Goal: Information Seeking & Learning: Check status

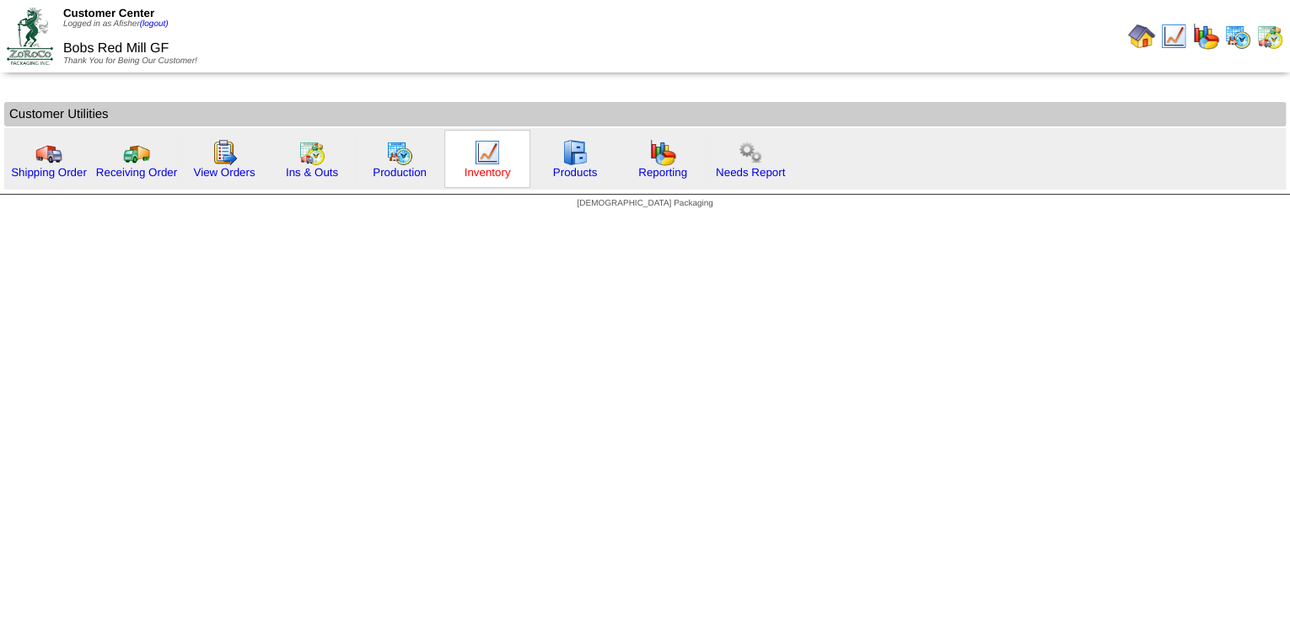
drag, startPoint x: 487, startPoint y: 169, endPoint x: 501, endPoint y: 170, distance: 13.6
click at [487, 169] on link "Inventory" at bounding box center [488, 172] width 46 height 13
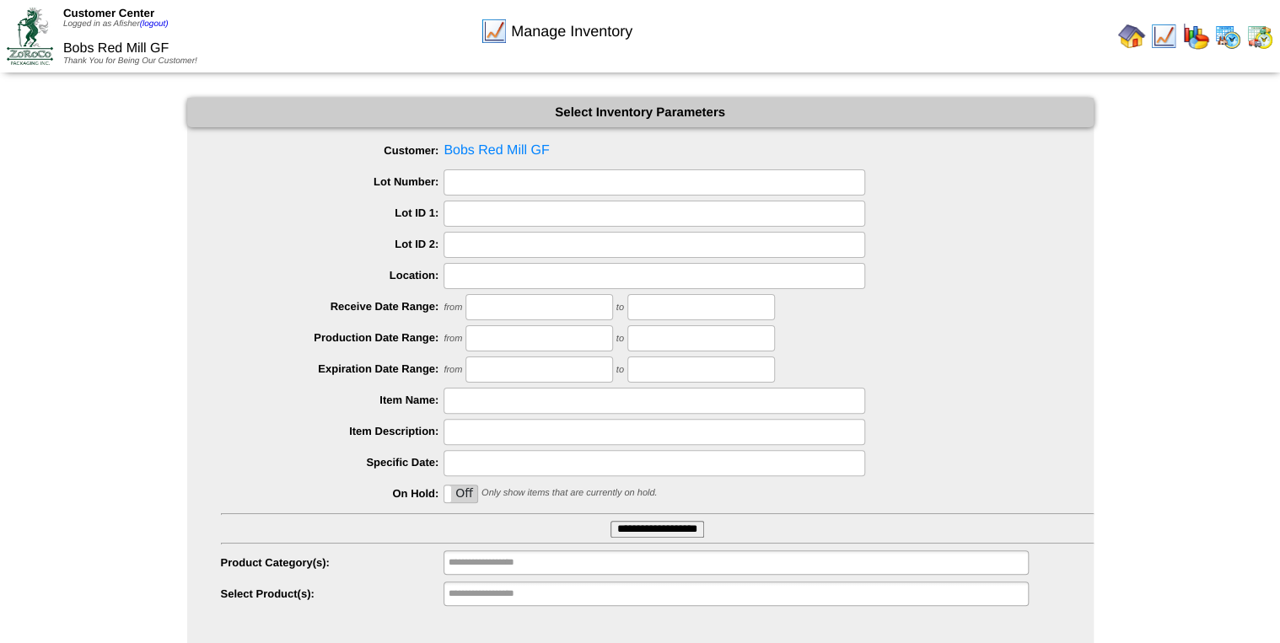
click at [697, 526] on input "**********" at bounding box center [658, 529] width 94 height 17
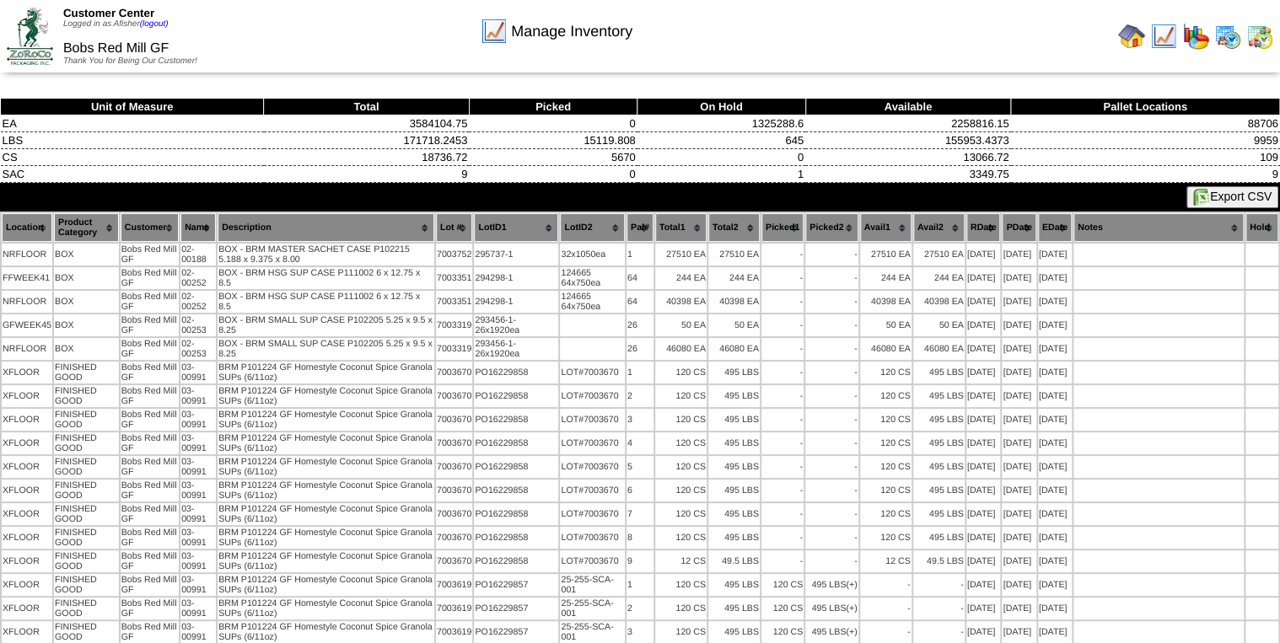
click at [452, 220] on th "Lot #" at bounding box center [454, 227] width 37 height 29
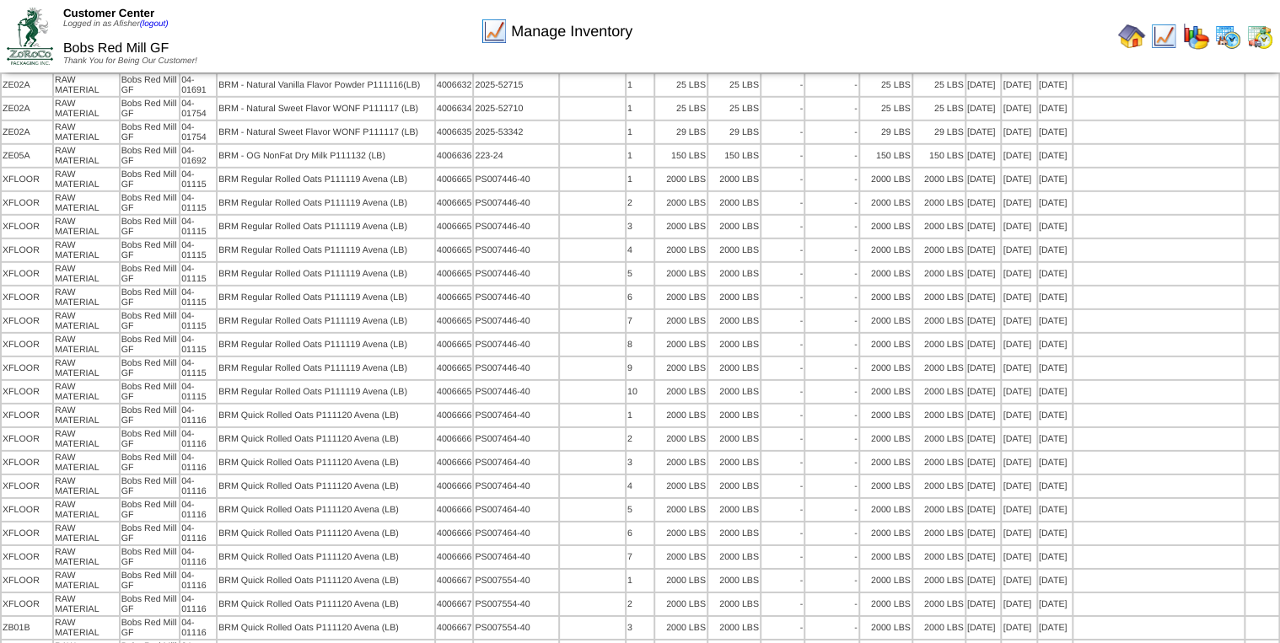
scroll to position [2294, 0]
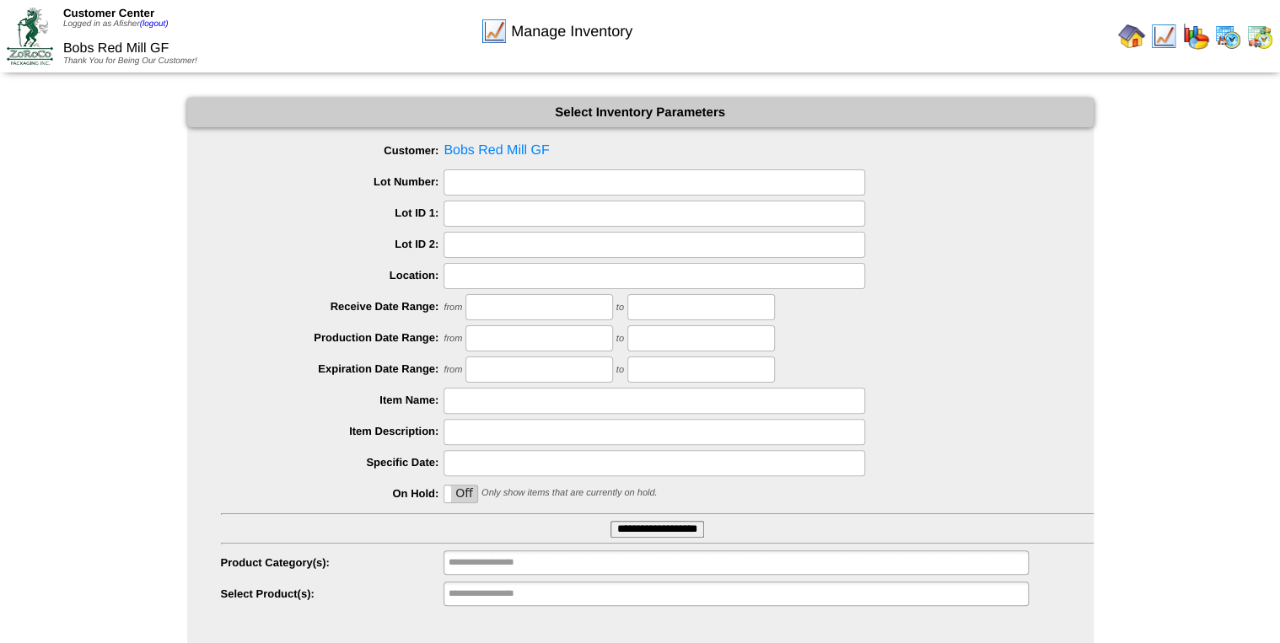
click at [1234, 37] on img at bounding box center [1227, 36] width 27 height 27
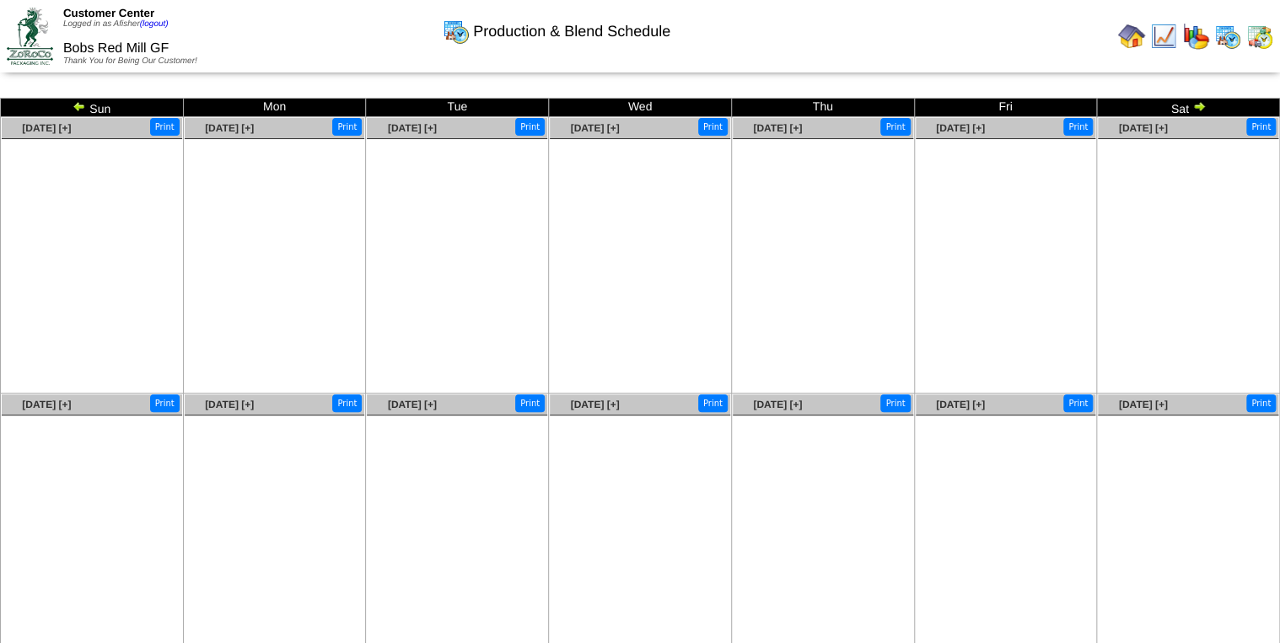
click at [75, 105] on img at bounding box center [79, 106] width 13 height 13
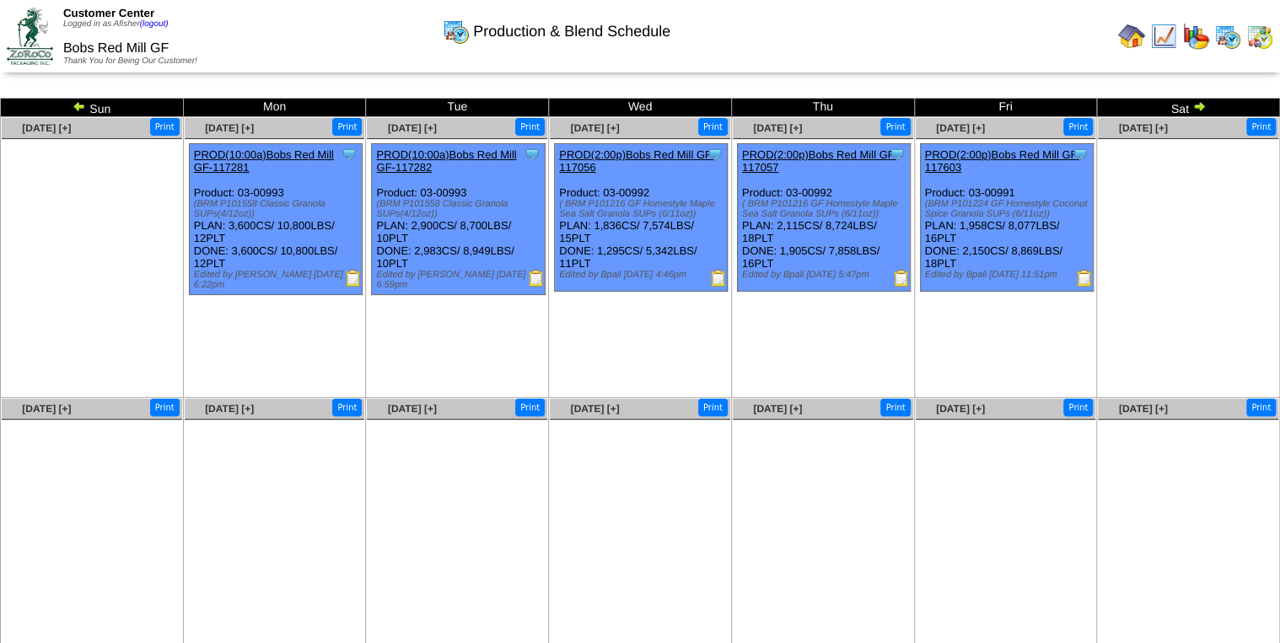
drag, startPoint x: 0, startPoint y: 0, endPoint x: 75, endPoint y: 105, distance: 128.7
click at [75, 105] on img at bounding box center [79, 106] width 13 height 13
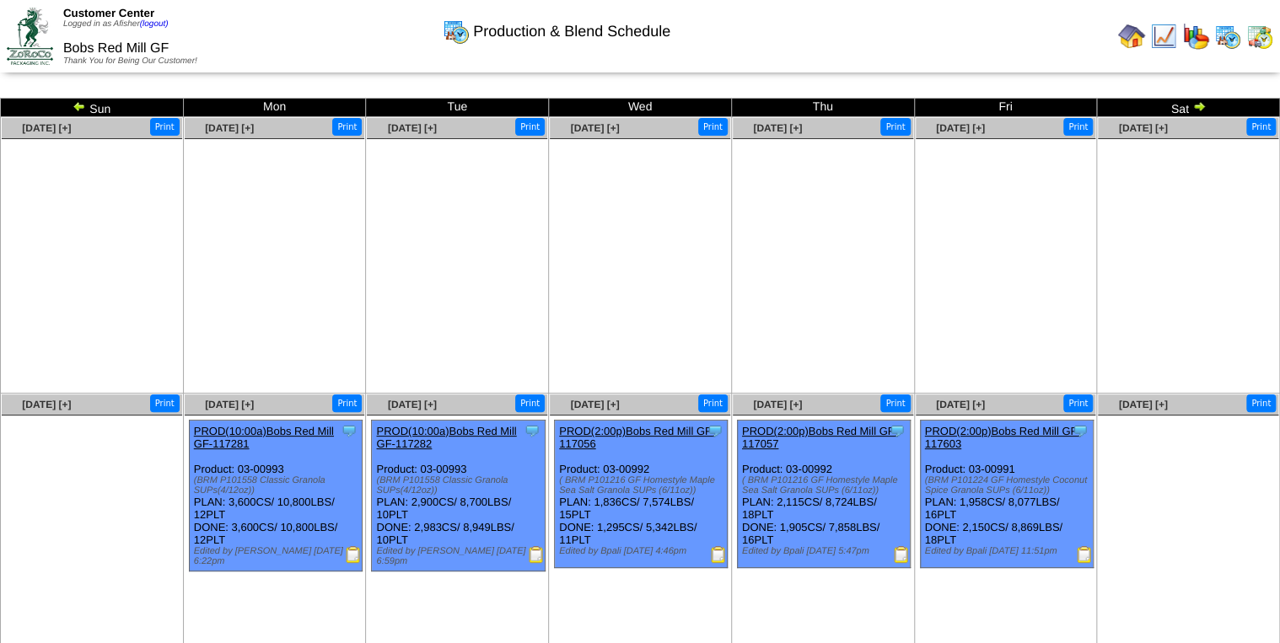
click at [75, 105] on img at bounding box center [79, 106] width 13 height 13
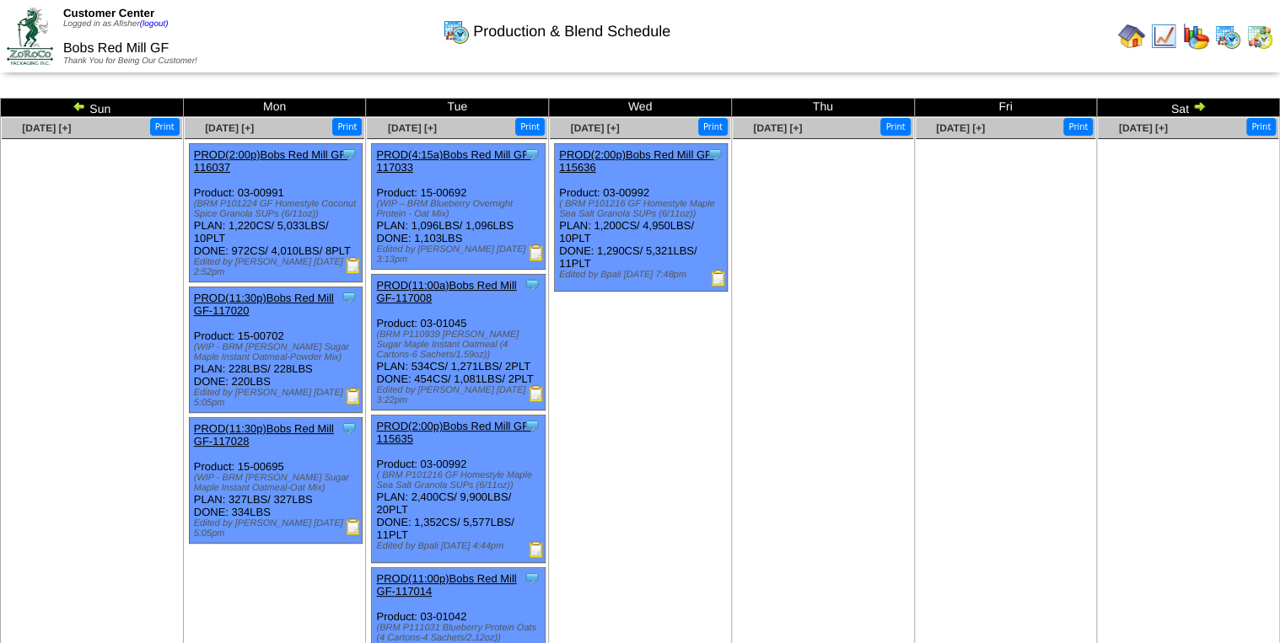
click at [75, 105] on img at bounding box center [79, 106] width 13 height 13
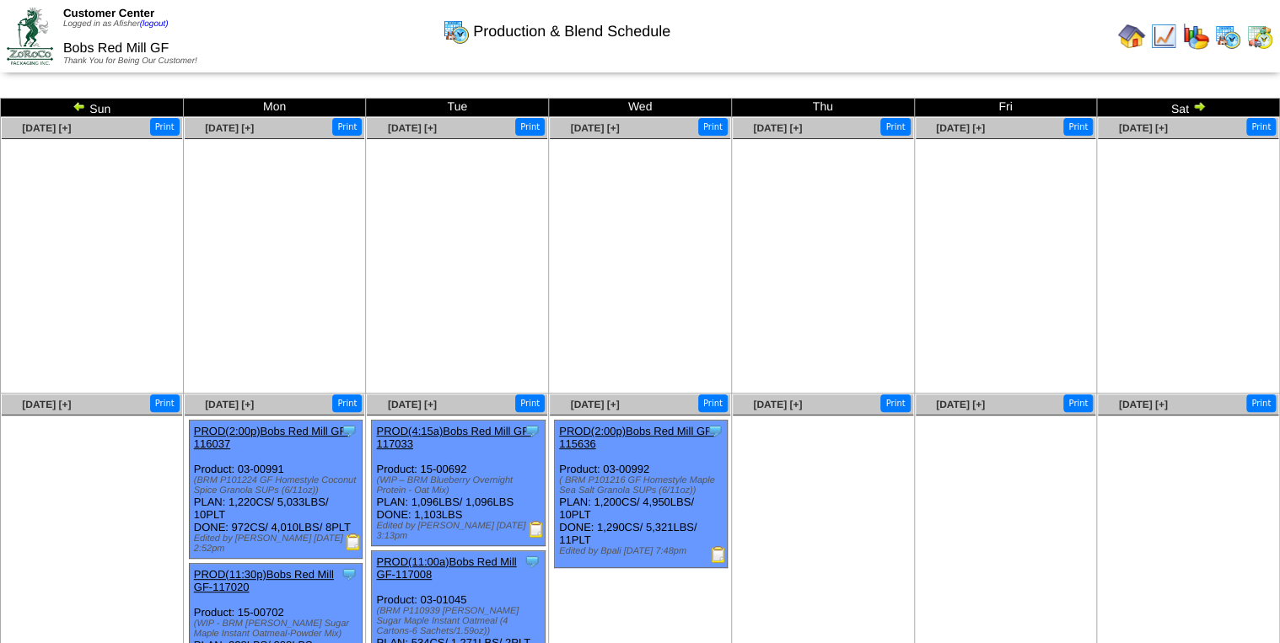
click at [75, 105] on img at bounding box center [79, 106] width 13 height 13
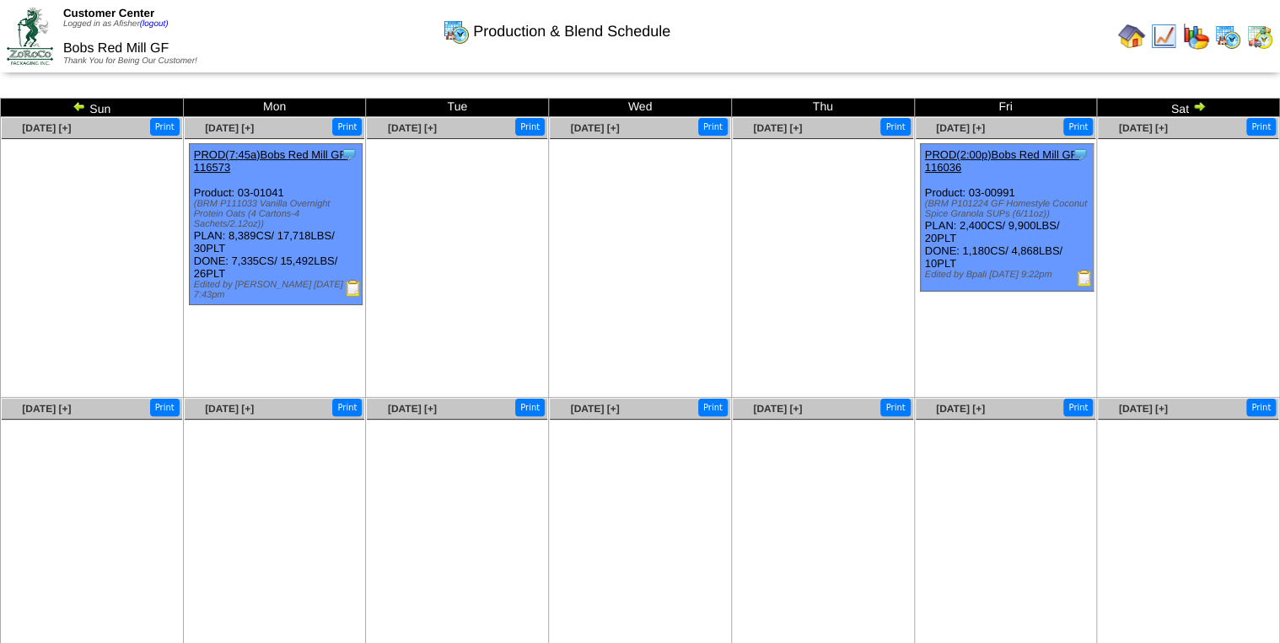
click at [75, 105] on img at bounding box center [79, 106] width 13 height 13
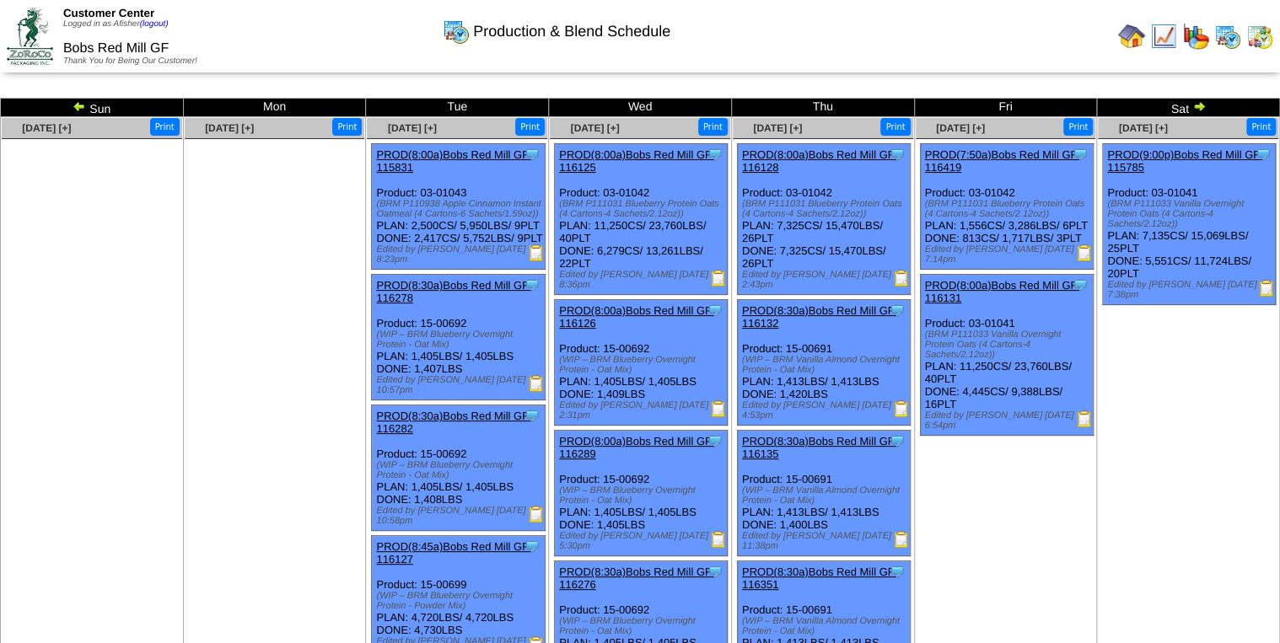
click at [75, 105] on img at bounding box center [79, 106] width 13 height 13
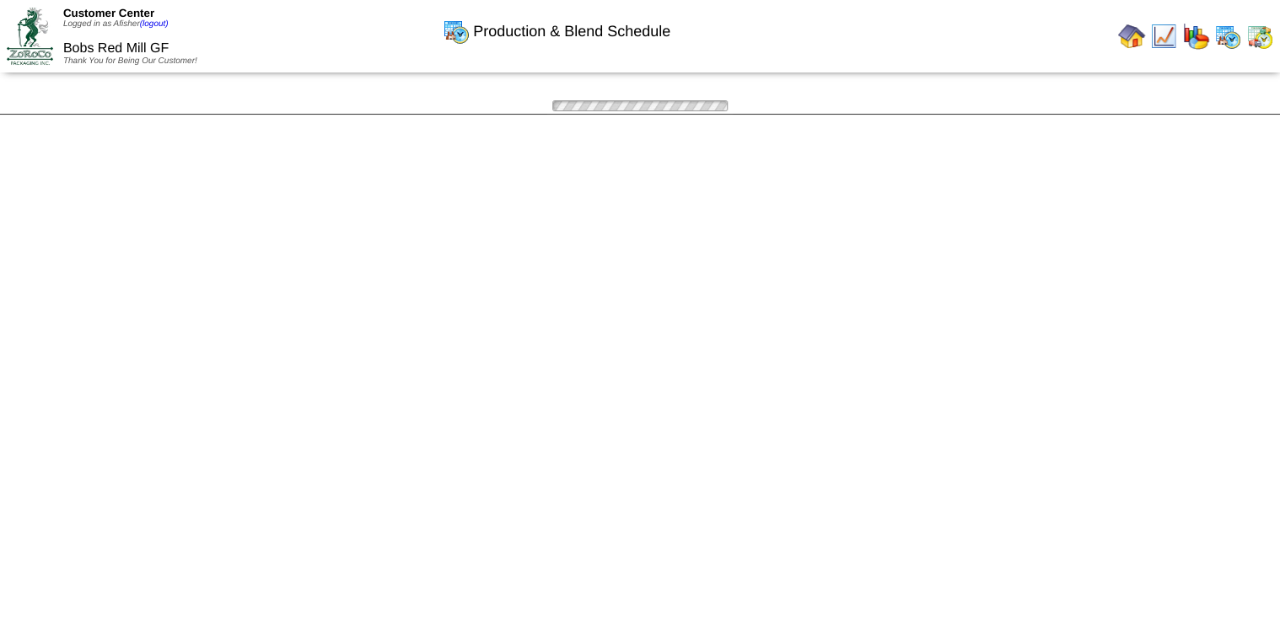
drag, startPoint x: 0, startPoint y: 0, endPoint x: 75, endPoint y: 105, distance: 128.7
click at [75, 105] on div "Production & Blend Schedule Sun Mon Tue Wed Thu Fri Sat Aug 24 [+] Print" at bounding box center [640, 106] width 1280 height 17
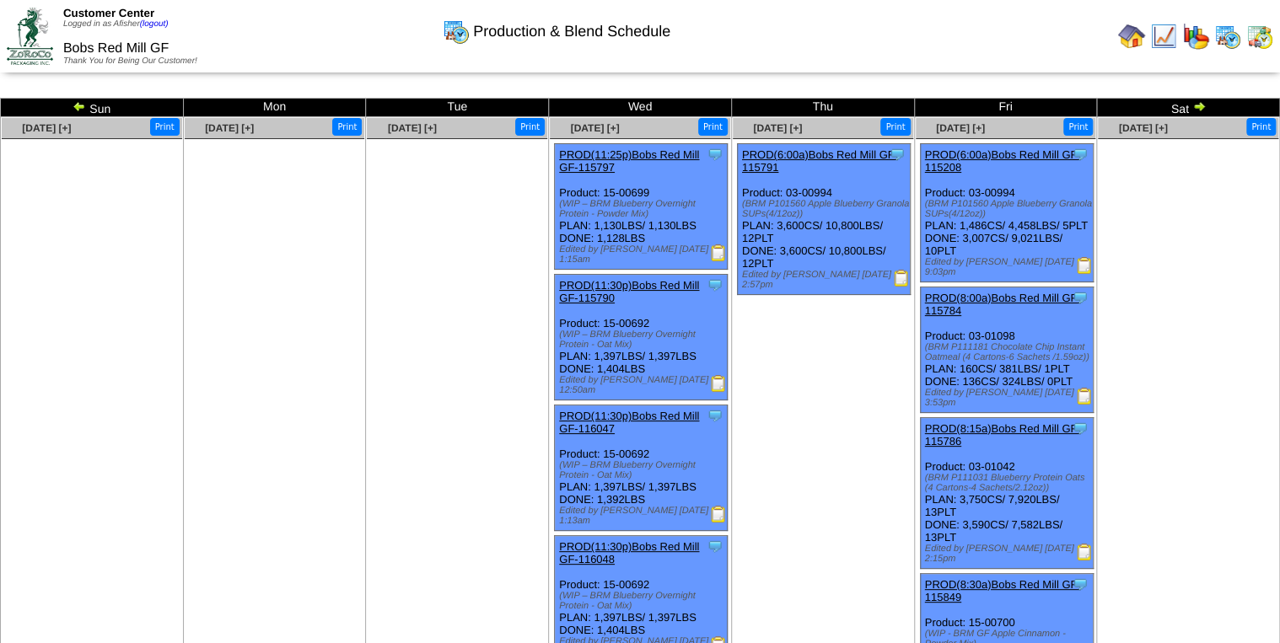
click at [75, 105] on img at bounding box center [79, 106] width 13 height 13
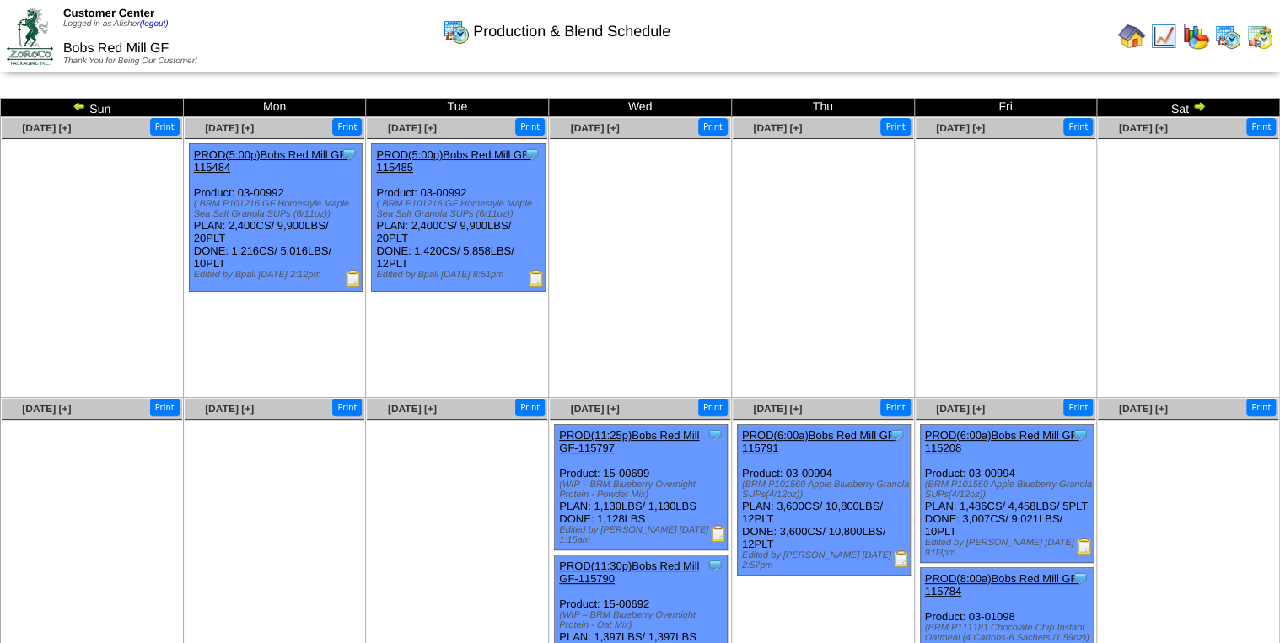
click at [75, 105] on img at bounding box center [79, 106] width 13 height 13
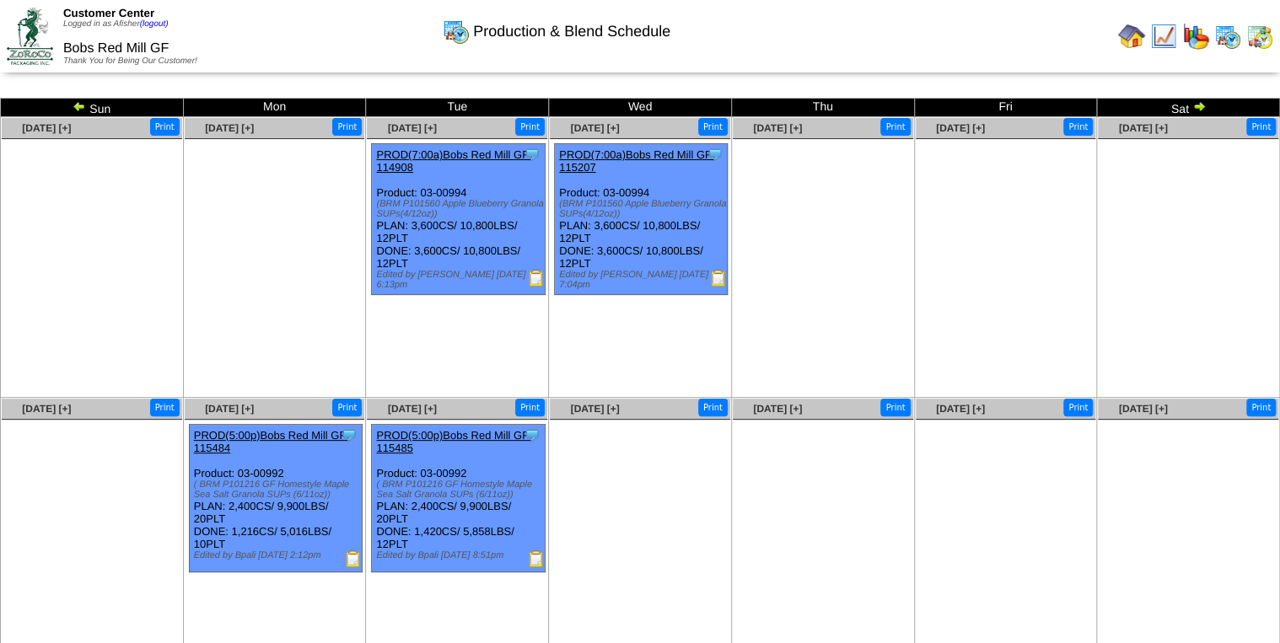
click at [75, 105] on img at bounding box center [79, 106] width 13 height 13
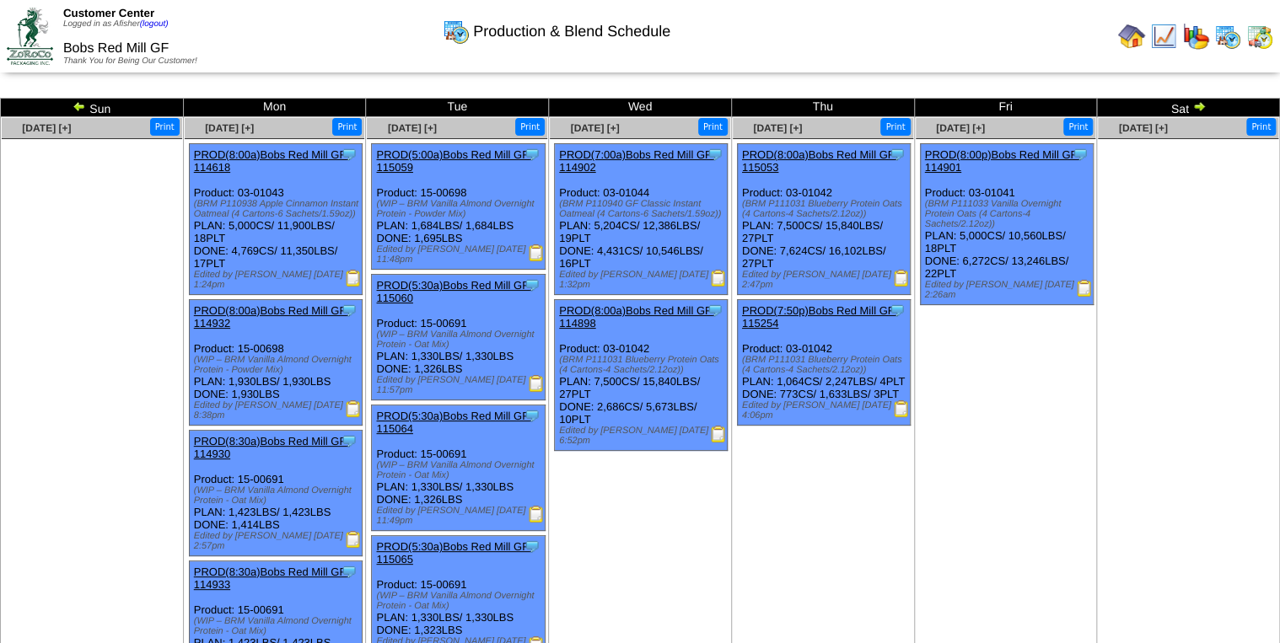
click at [77, 102] on img at bounding box center [79, 106] width 13 height 13
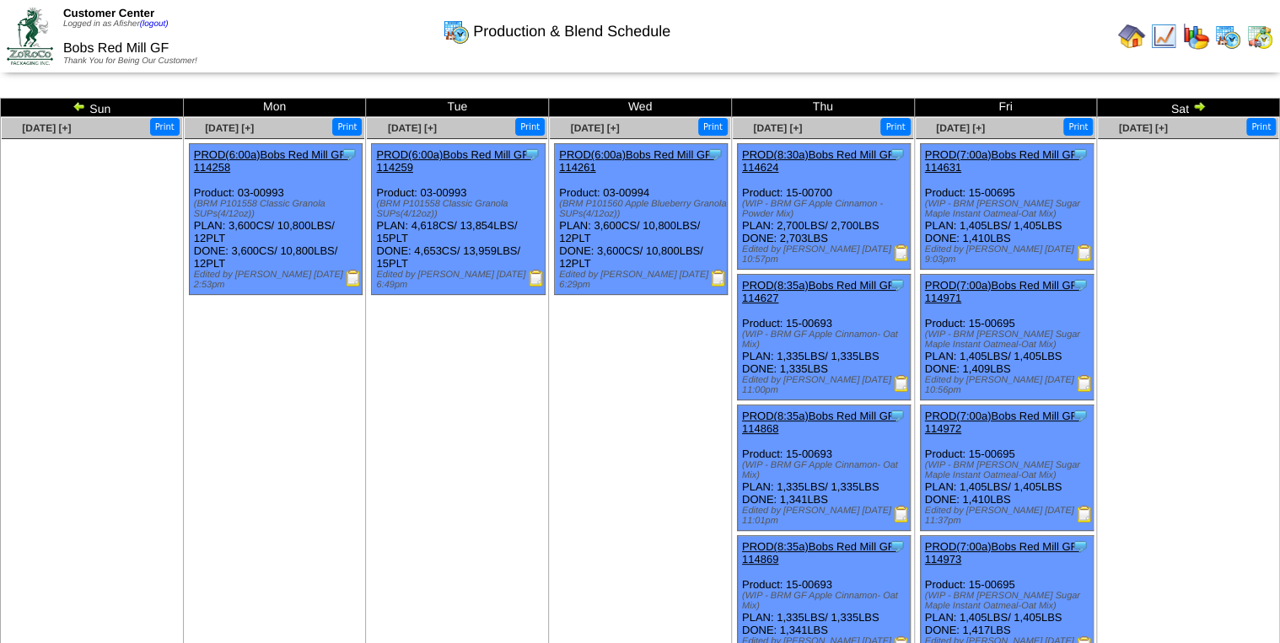
click at [78, 103] on img at bounding box center [79, 106] width 13 height 13
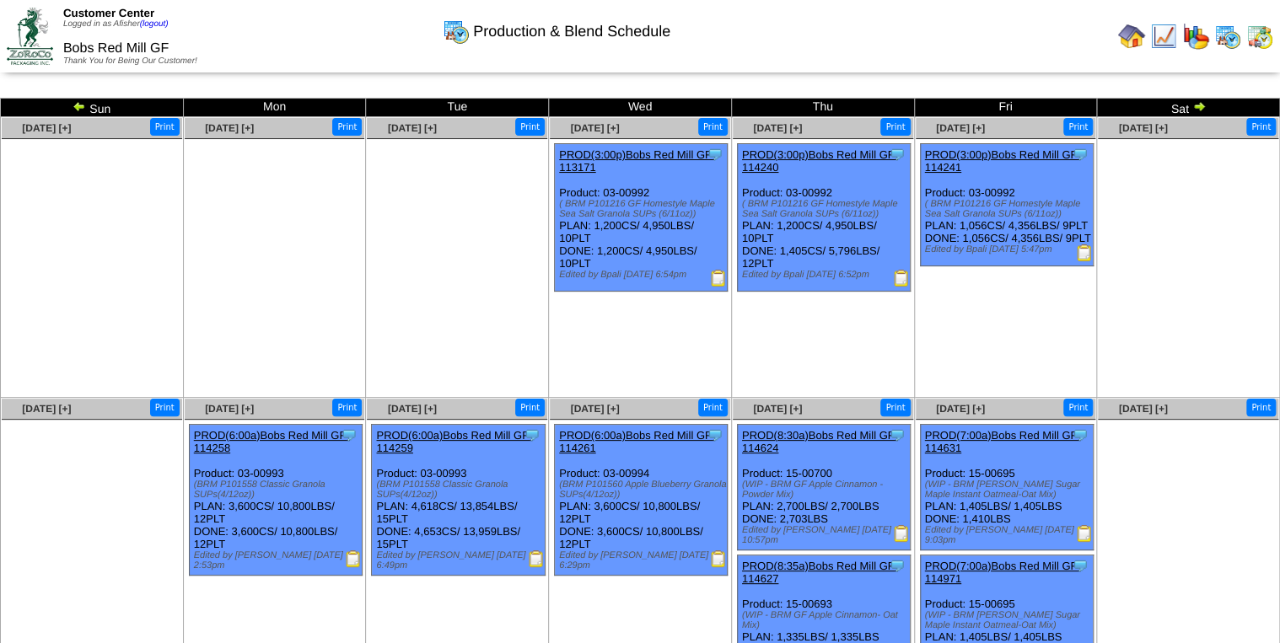
click at [78, 103] on img at bounding box center [79, 106] width 13 height 13
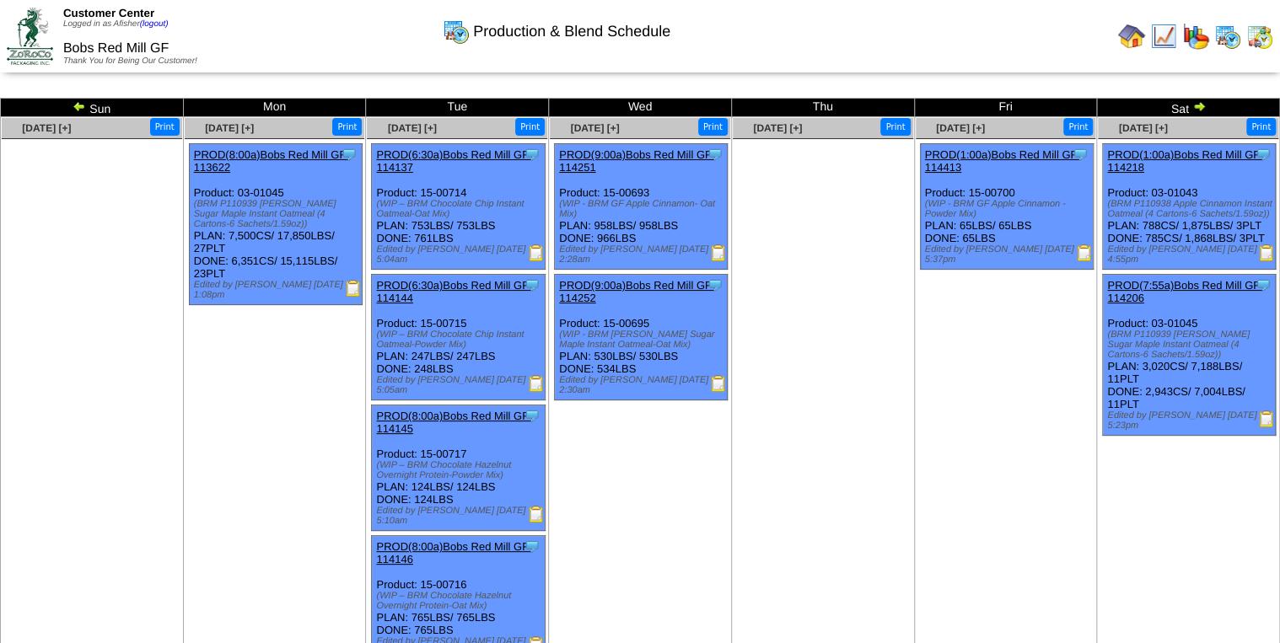
click at [78, 103] on img at bounding box center [79, 106] width 13 height 13
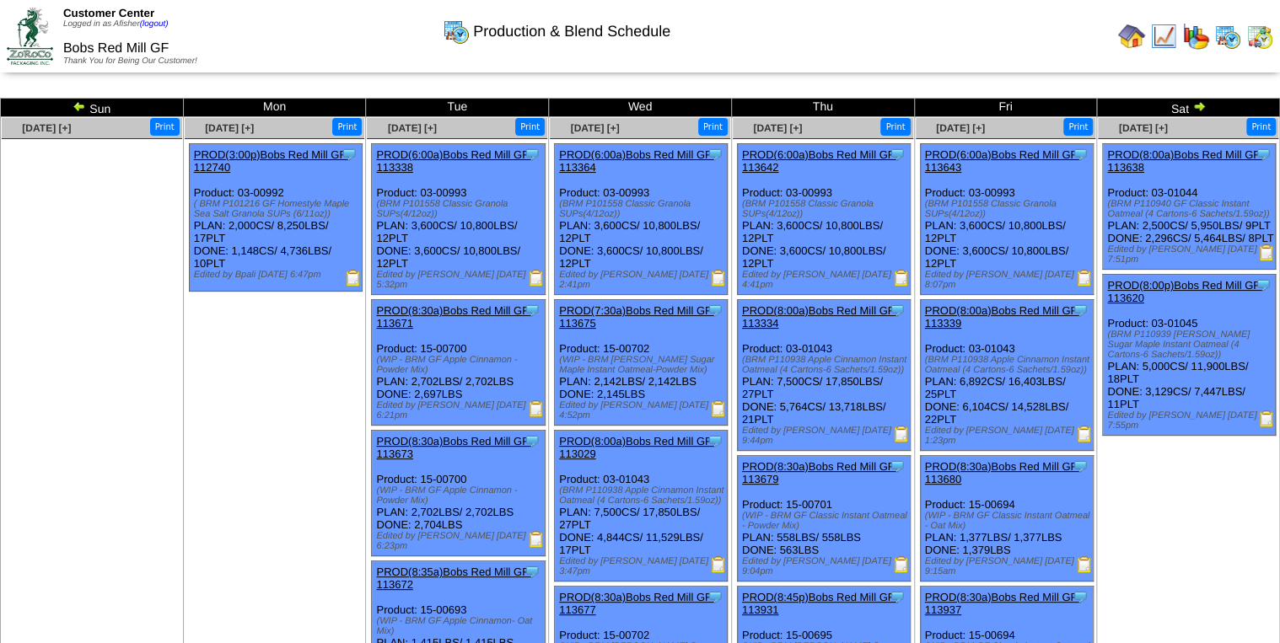
click at [342, 275] on div "Edited by Bpali [DATE] 6:47pm" at bounding box center [278, 275] width 168 height 10
click at [345, 275] on img at bounding box center [353, 278] width 17 height 17
click at [529, 275] on img at bounding box center [536, 278] width 17 height 17
click at [715, 278] on img at bounding box center [718, 278] width 17 height 17
click at [713, 277] on img at bounding box center [718, 278] width 17 height 17
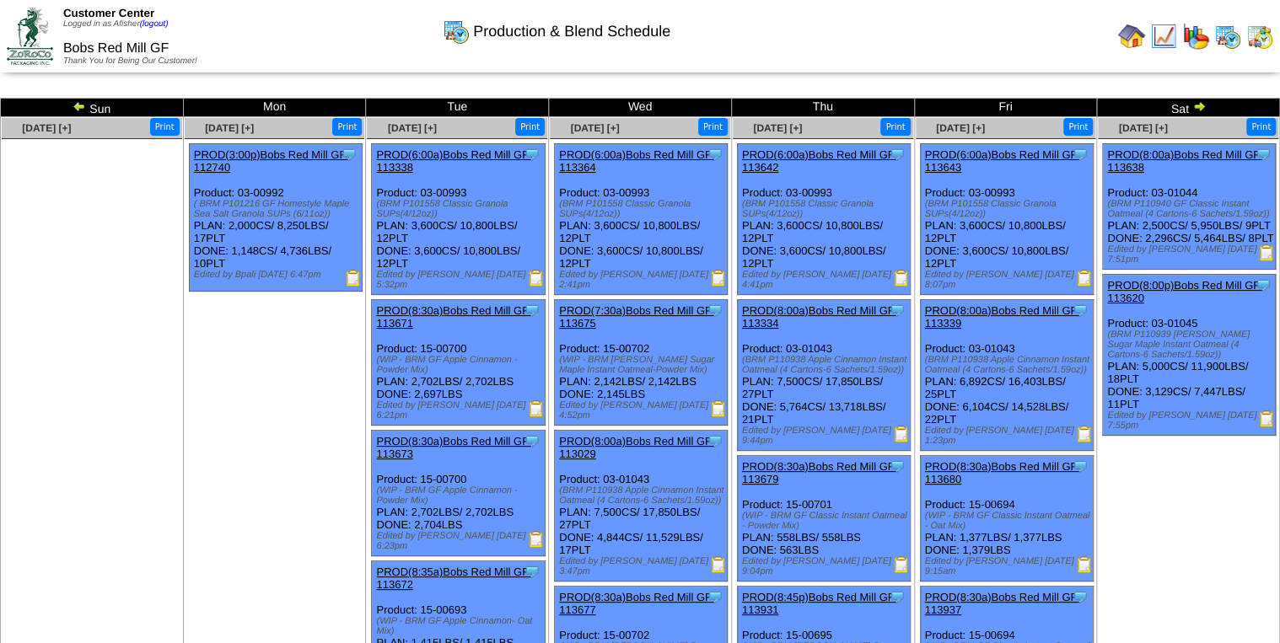
click at [77, 100] on img at bounding box center [79, 106] width 13 height 13
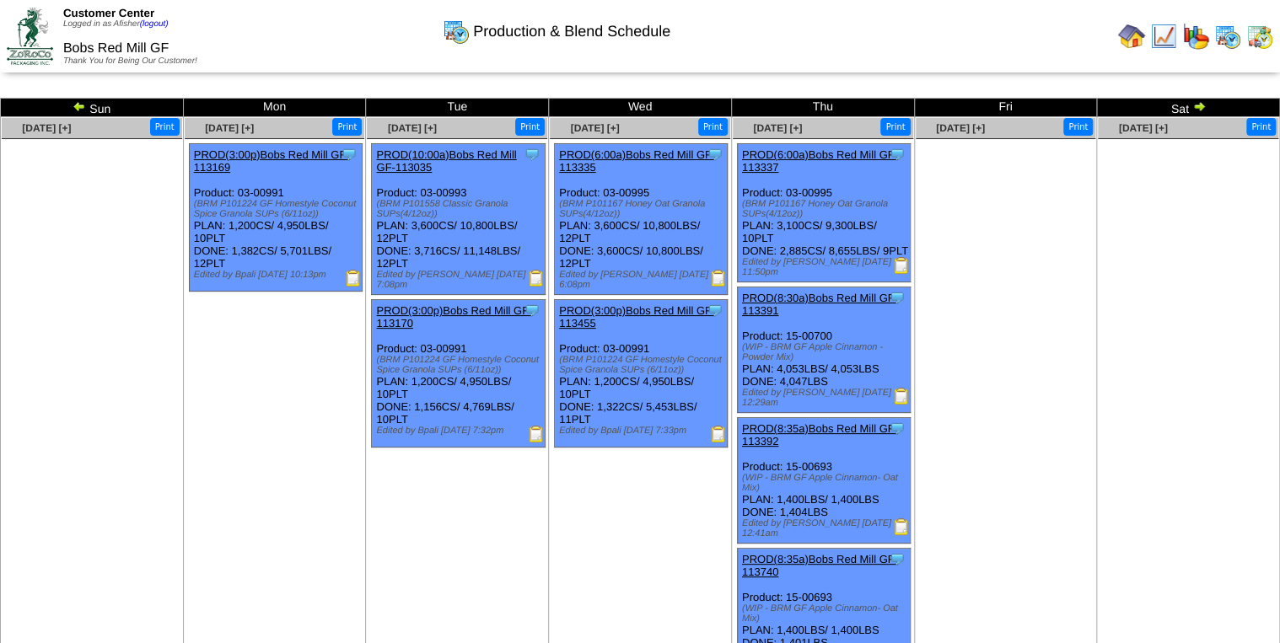
click at [717, 274] on img at bounding box center [718, 278] width 17 height 17
click at [897, 274] on img at bounding box center [901, 265] width 17 height 17
click at [350, 277] on img at bounding box center [353, 278] width 17 height 17
click at [78, 107] on img at bounding box center [79, 106] width 13 height 13
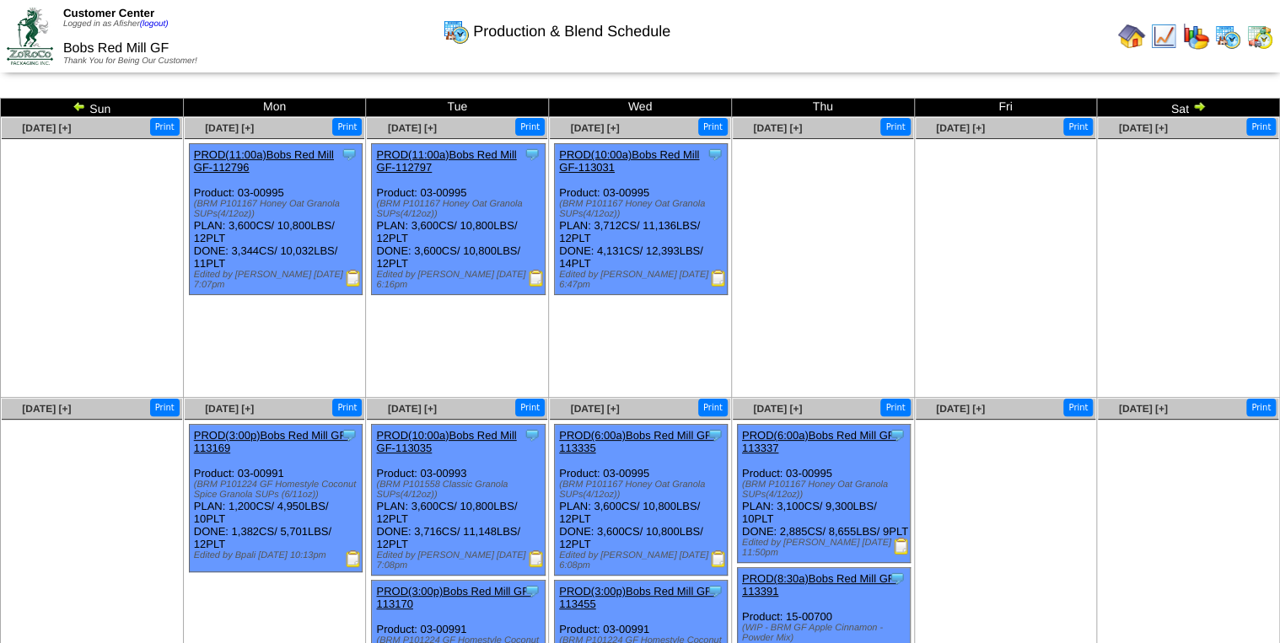
click at [353, 273] on img at bounding box center [353, 278] width 17 height 17
click at [356, 281] on img at bounding box center [353, 278] width 17 height 17
click at [77, 101] on img at bounding box center [79, 106] width 13 height 13
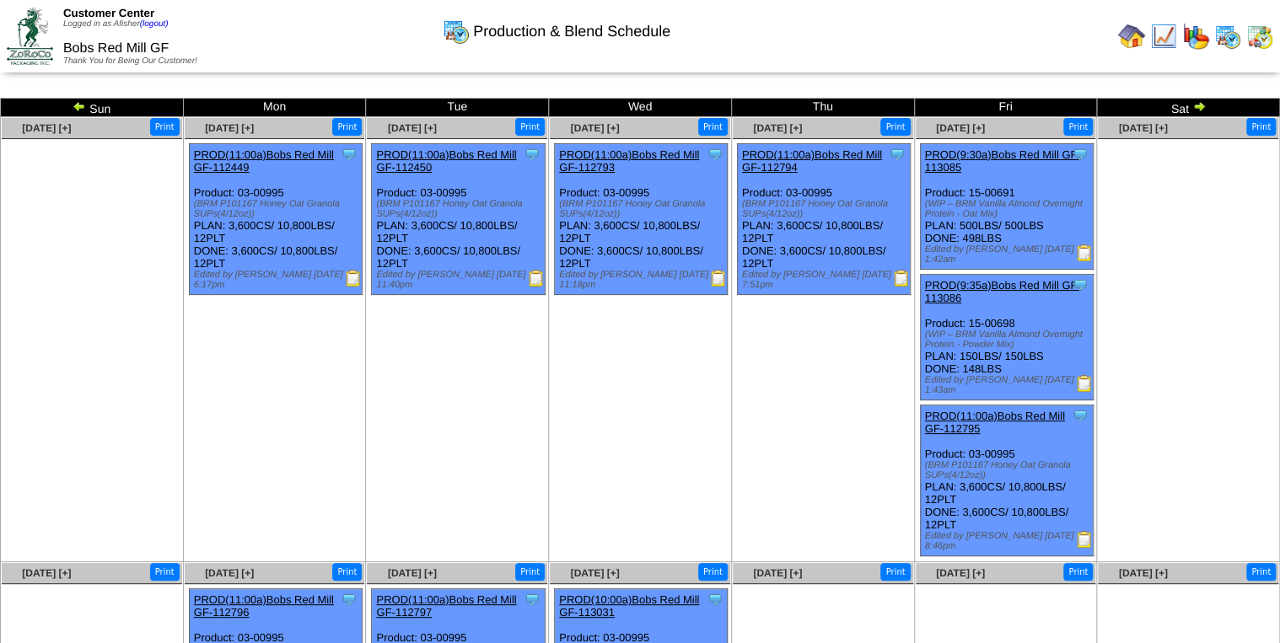
click at [350, 277] on img at bounding box center [353, 278] width 17 height 17
click at [77, 108] on img at bounding box center [79, 106] width 13 height 13
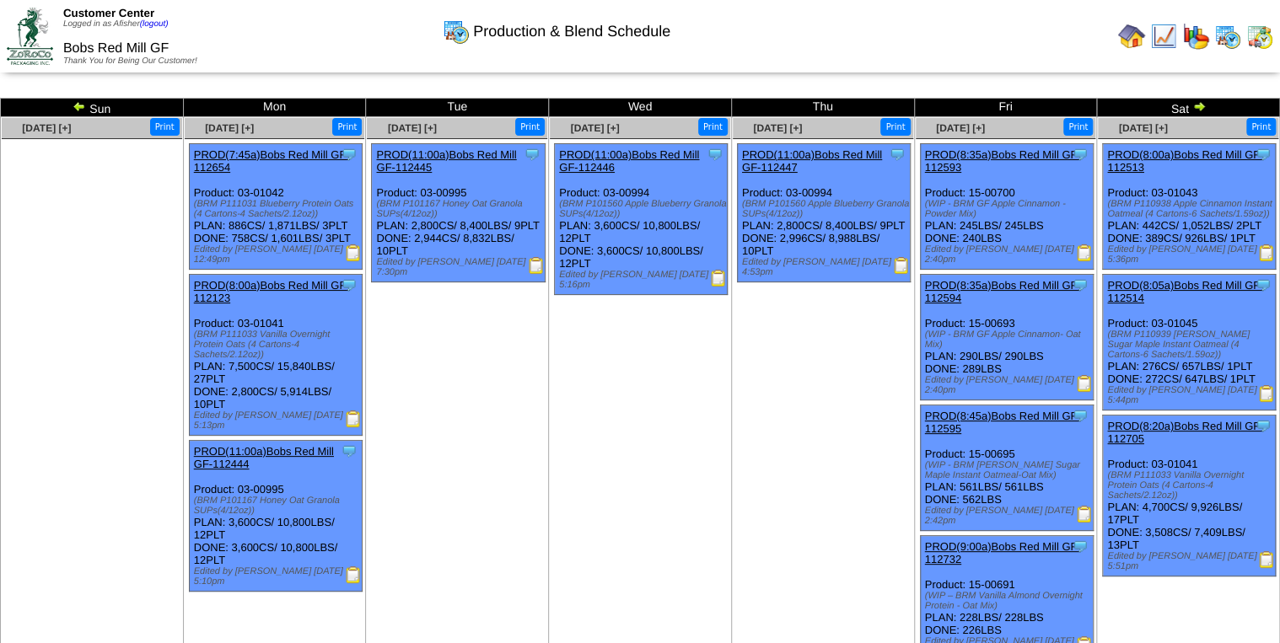
click at [897, 274] on img at bounding box center [901, 265] width 17 height 17
click at [1262, 395] on img at bounding box center [1266, 393] width 17 height 17
click at [352, 255] on img at bounding box center [353, 253] width 17 height 17
click at [350, 411] on img at bounding box center [353, 419] width 17 height 17
click at [350, 567] on img at bounding box center [353, 575] width 17 height 17
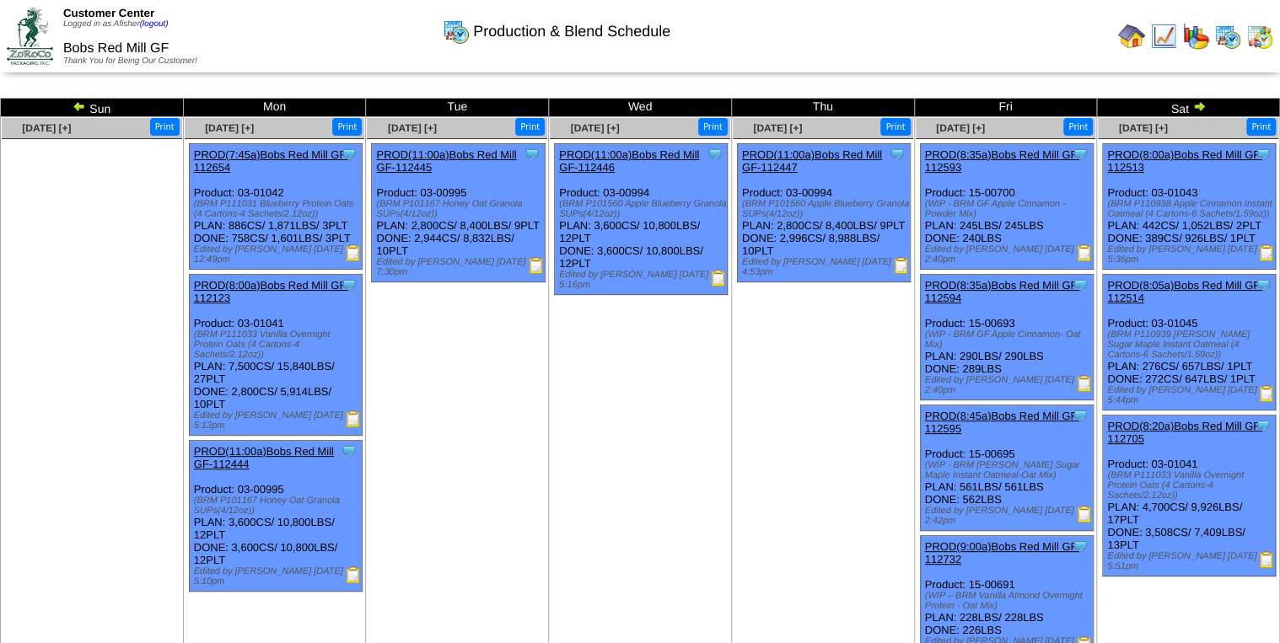
click at [78, 108] on img at bounding box center [79, 106] width 13 height 13
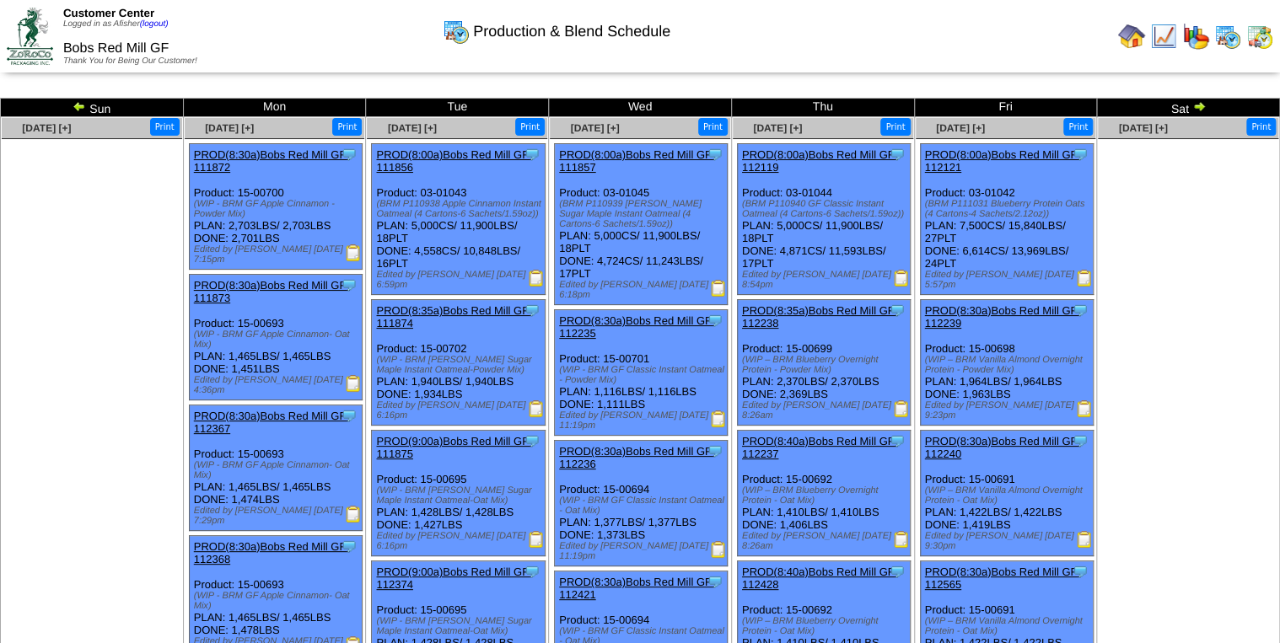
click at [901, 280] on img at bounding box center [901, 278] width 17 height 17
click at [80, 106] on img at bounding box center [79, 106] width 13 height 13
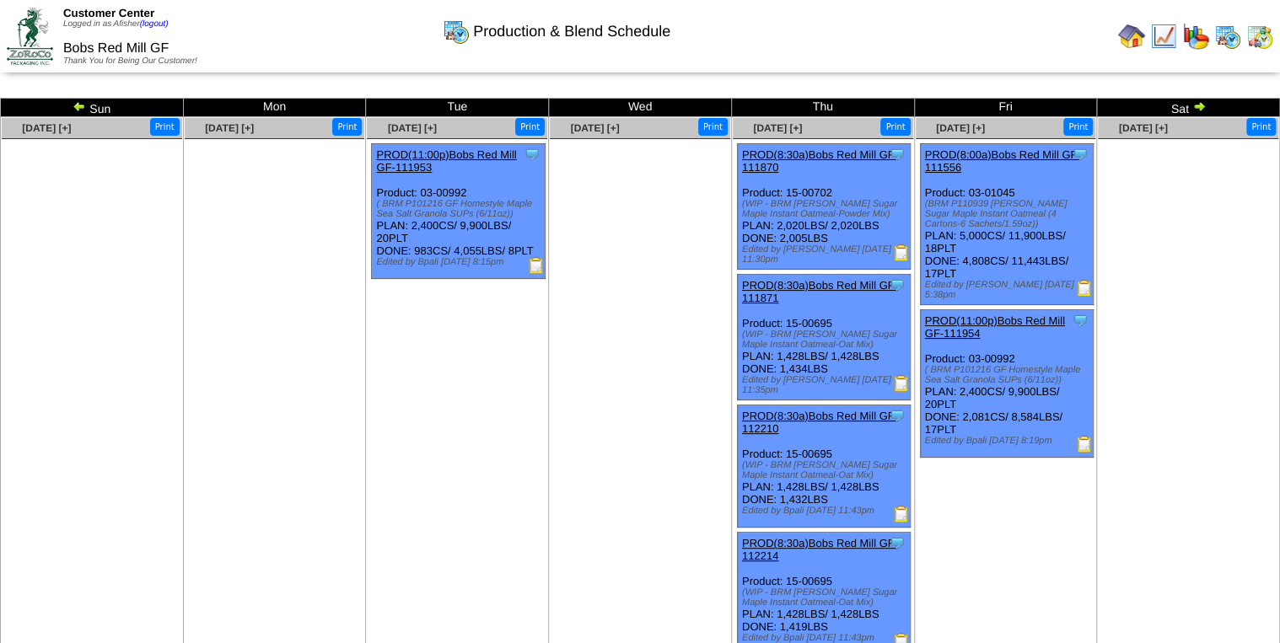
click at [1080, 292] on img at bounding box center [1084, 288] width 17 height 17
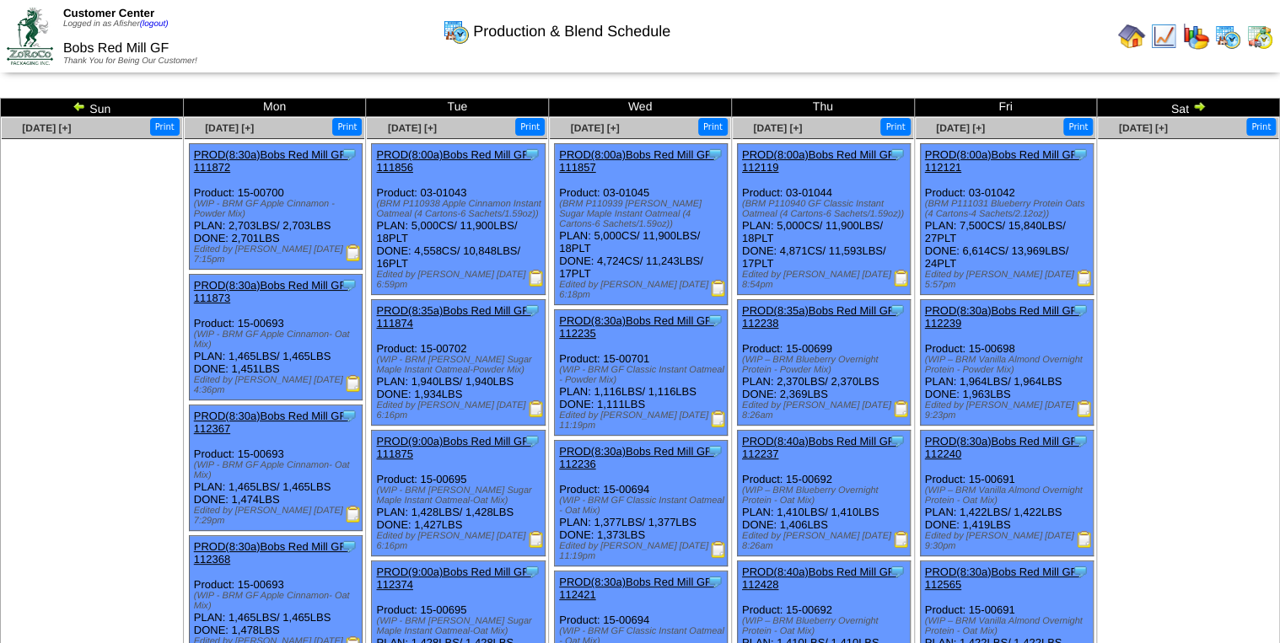
click at [529, 280] on img at bounding box center [536, 278] width 17 height 17
click at [77, 104] on img at bounding box center [79, 106] width 13 height 13
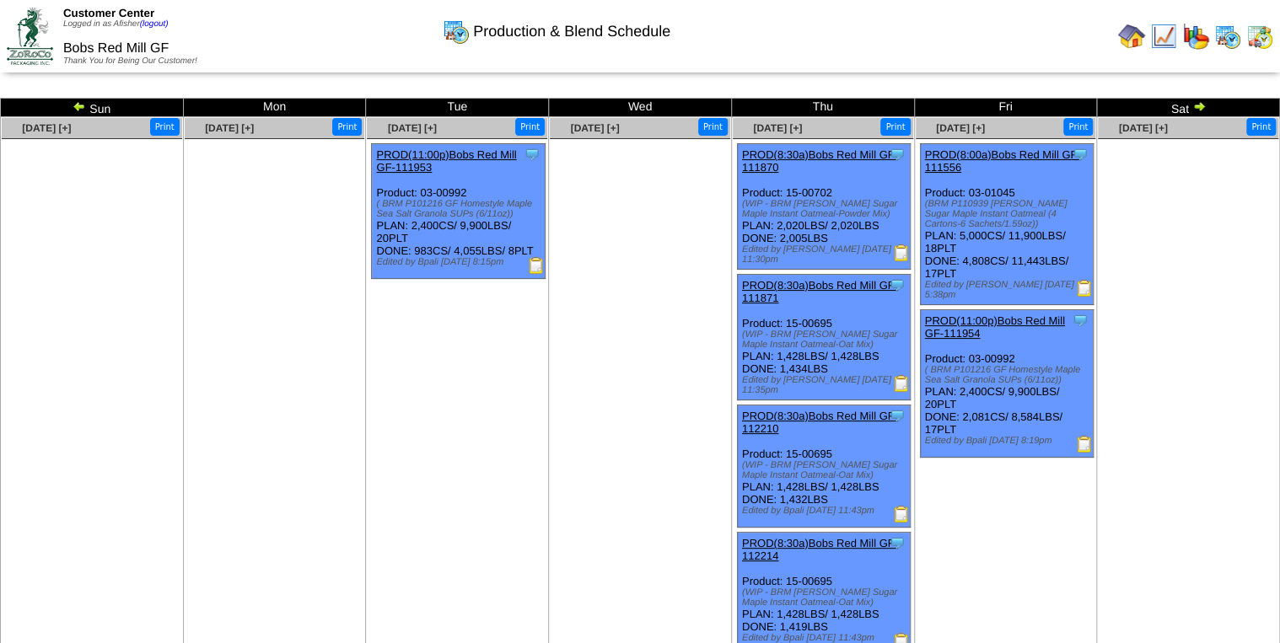
click at [77, 102] on img at bounding box center [79, 106] width 13 height 13
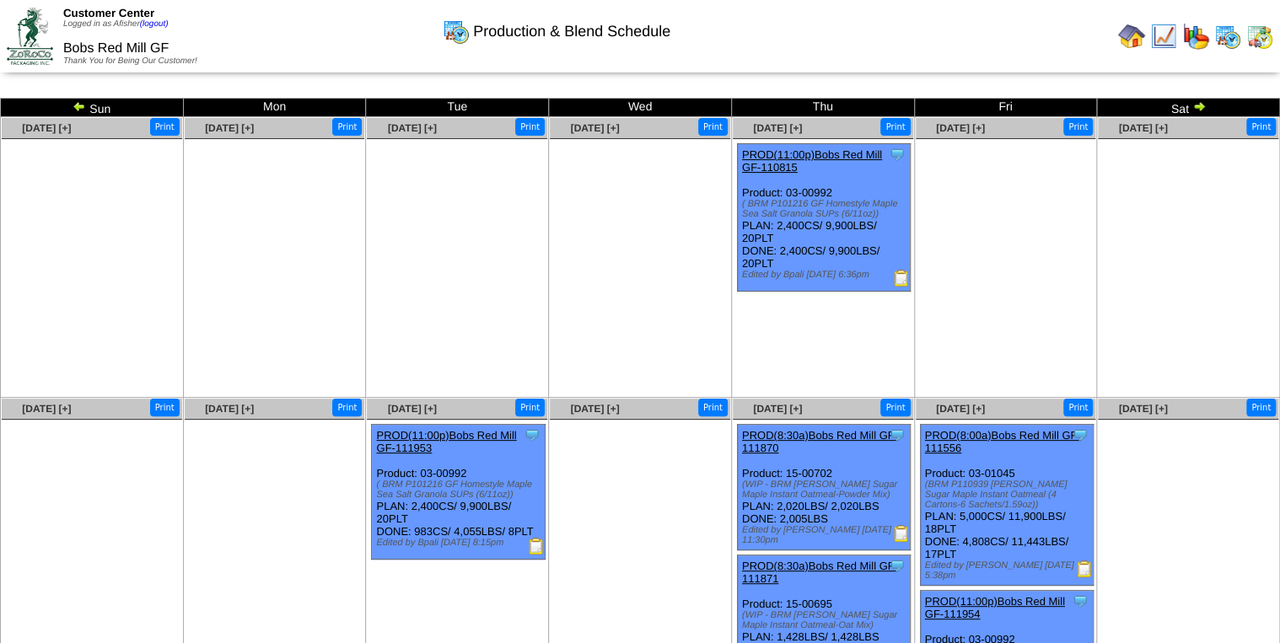
click at [79, 105] on img at bounding box center [79, 106] width 13 height 13
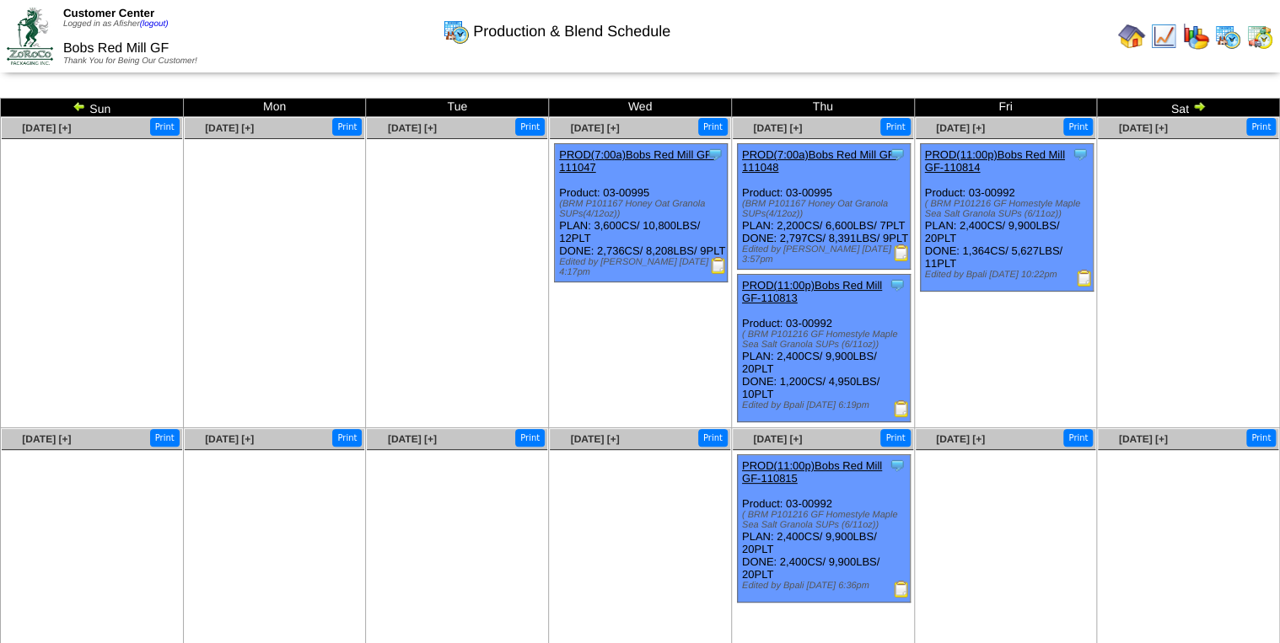
click at [718, 274] on img at bounding box center [718, 265] width 17 height 17
click at [71, 104] on td "Sun" at bounding box center [92, 108] width 183 height 19
click at [79, 105] on img at bounding box center [79, 106] width 13 height 13
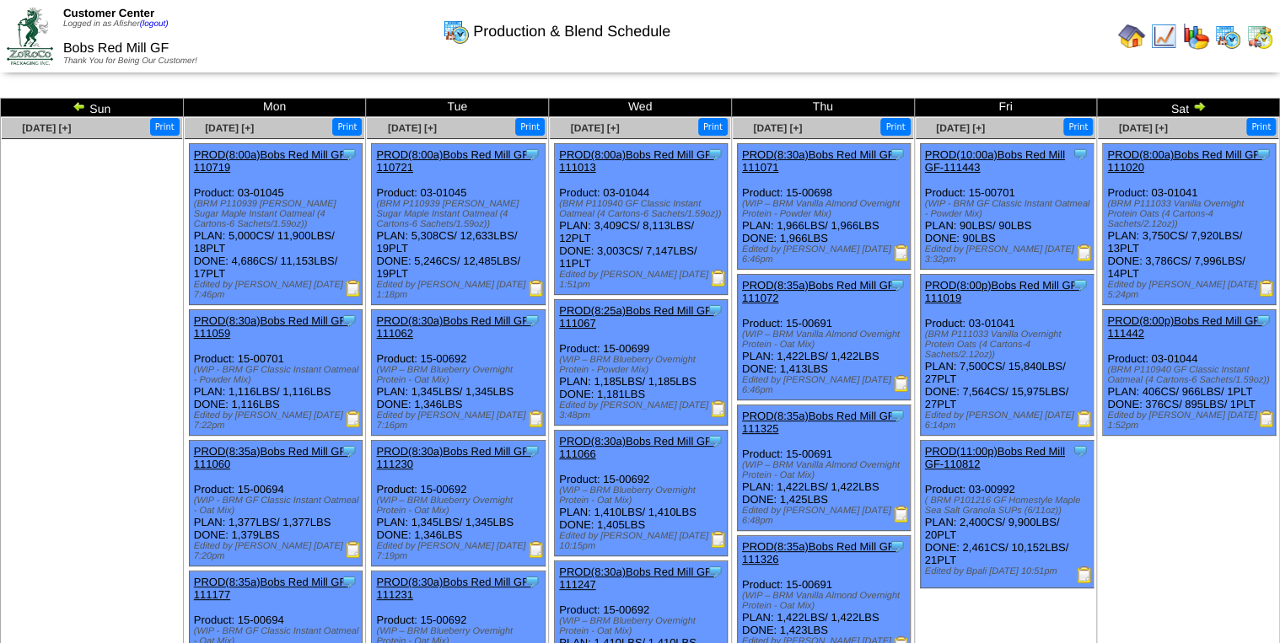
click at [719, 277] on img at bounding box center [718, 278] width 17 height 17
click at [351, 293] on img at bounding box center [353, 288] width 17 height 17
click at [80, 109] on img at bounding box center [79, 106] width 13 height 13
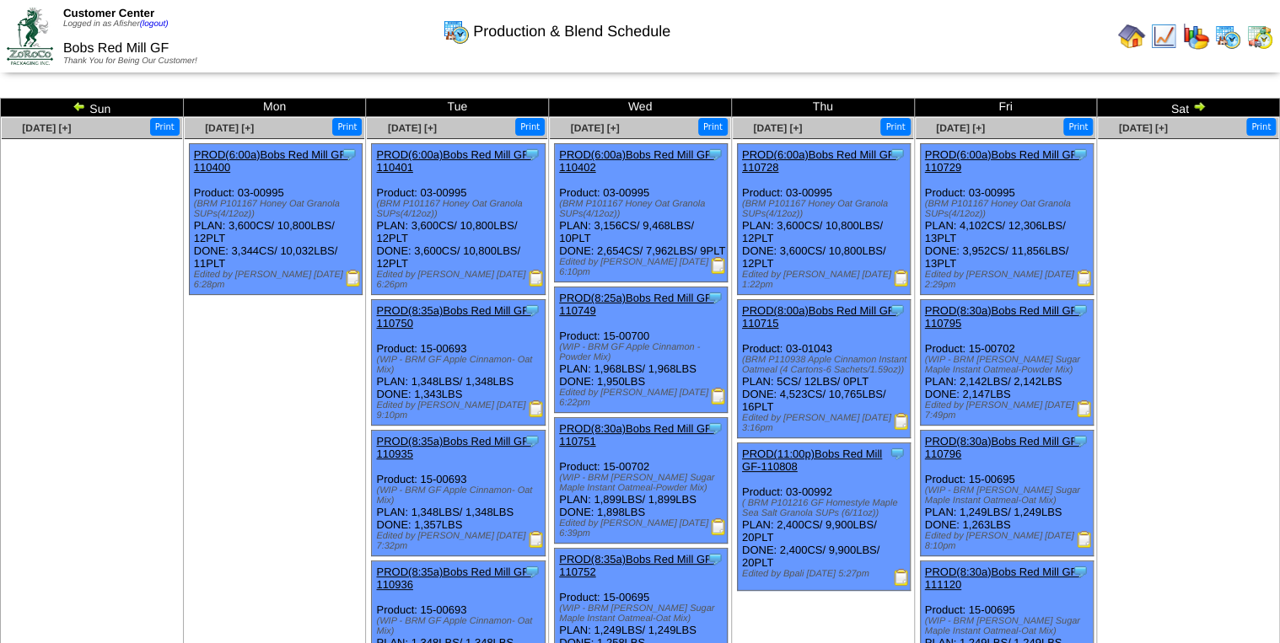
click at [80, 109] on img at bounding box center [79, 106] width 13 height 13
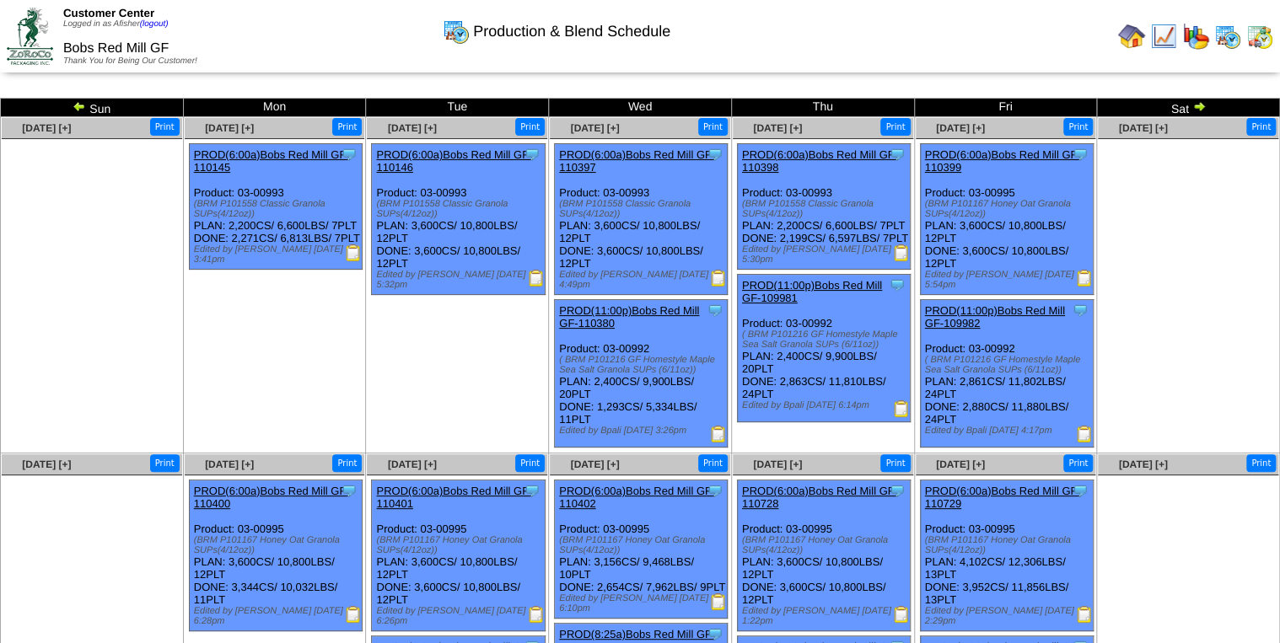
click at [353, 261] on img at bounding box center [353, 253] width 17 height 17
click at [79, 107] on img at bounding box center [79, 106] width 13 height 13
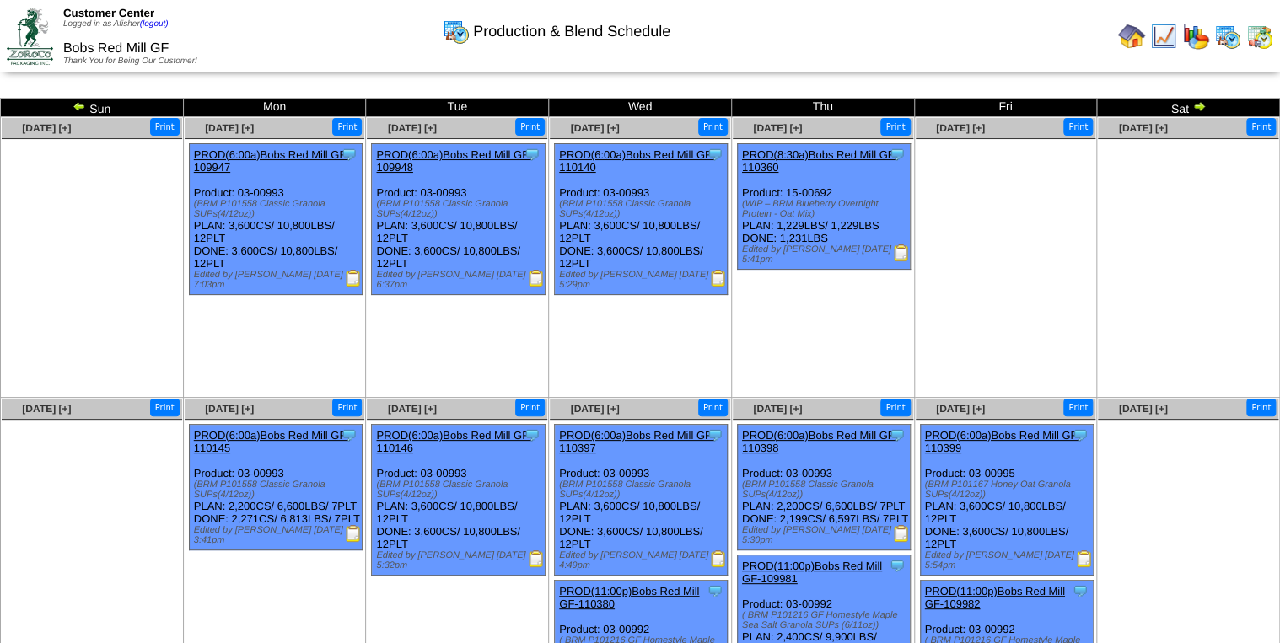
click at [351, 273] on img at bounding box center [353, 278] width 17 height 17
click at [530, 278] on img at bounding box center [536, 278] width 17 height 17
click at [903, 255] on img at bounding box center [901, 253] width 17 height 17
click at [350, 542] on img at bounding box center [353, 533] width 17 height 17
click at [532, 561] on img at bounding box center [536, 559] width 17 height 17
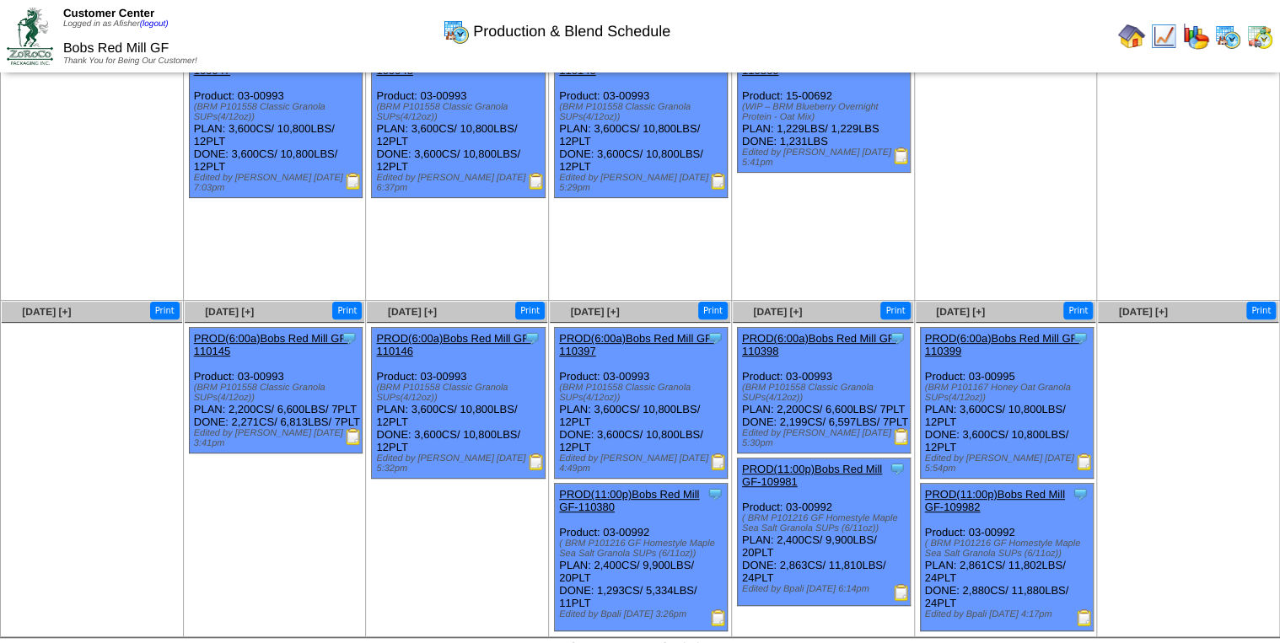
scroll to position [113, 0]
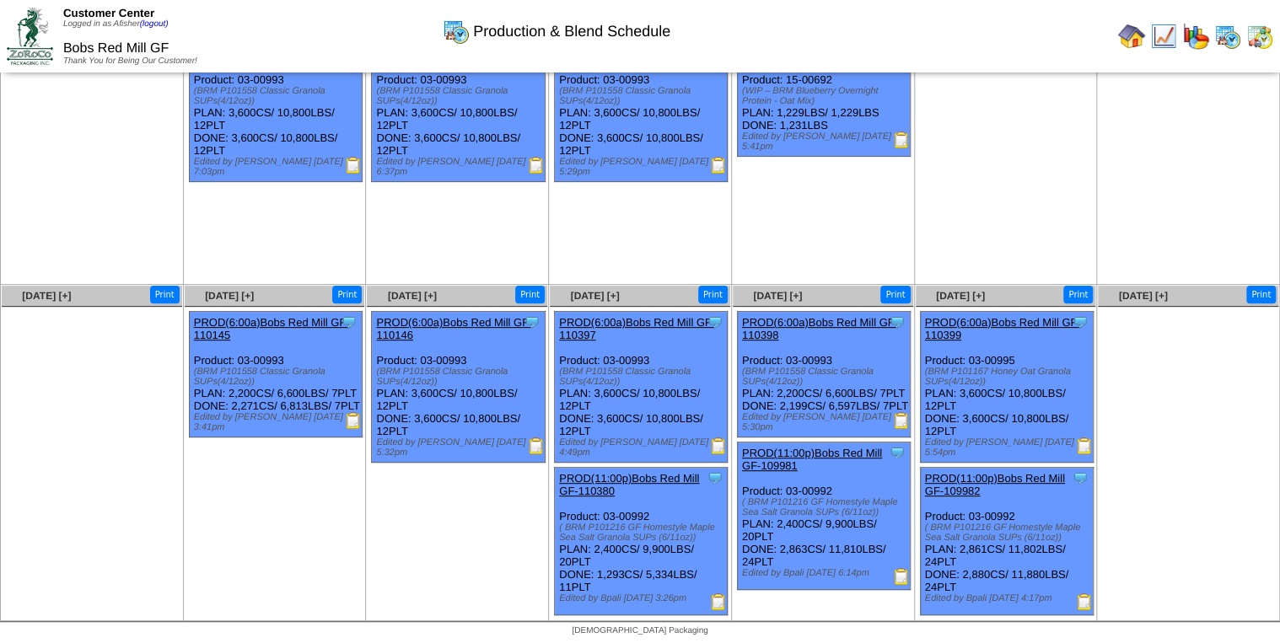
click at [903, 429] on img at bounding box center [901, 420] width 17 height 17
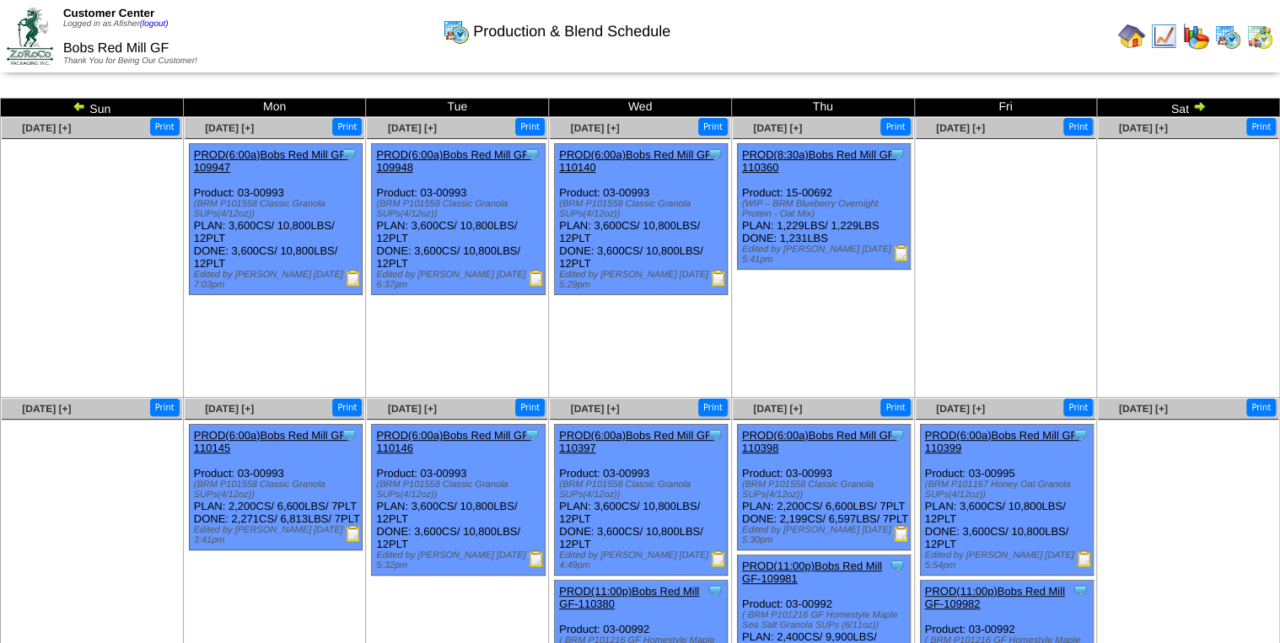
click at [78, 102] on img at bounding box center [79, 106] width 13 height 13
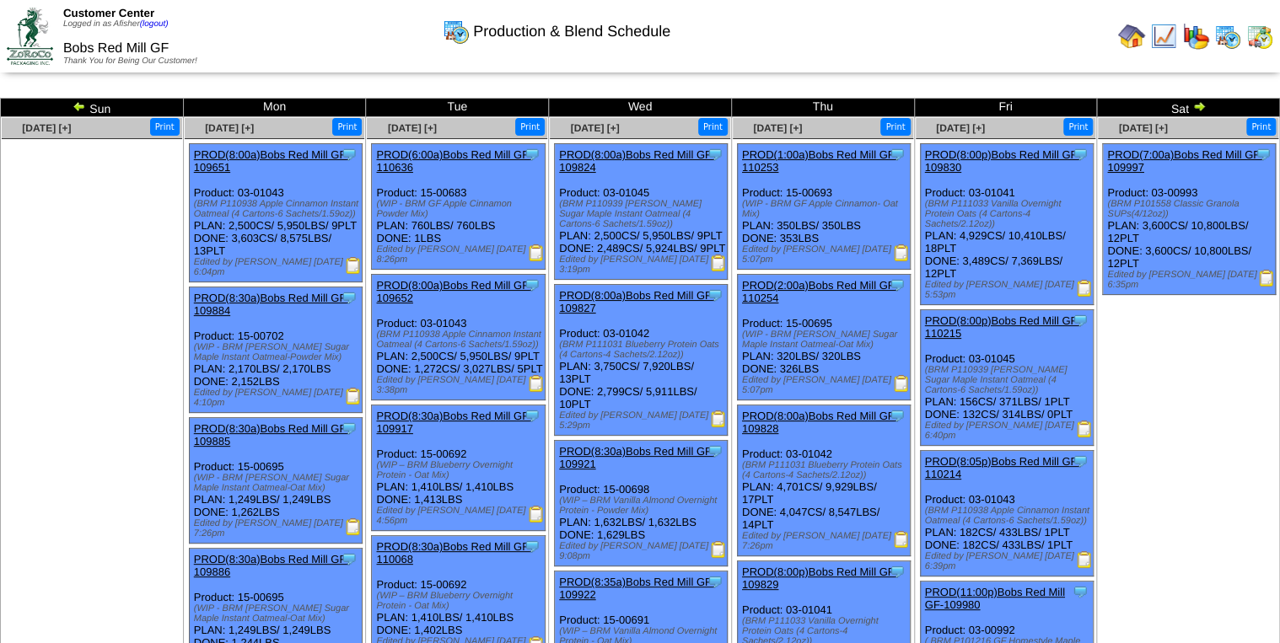
click at [78, 105] on img at bounding box center [79, 106] width 13 height 13
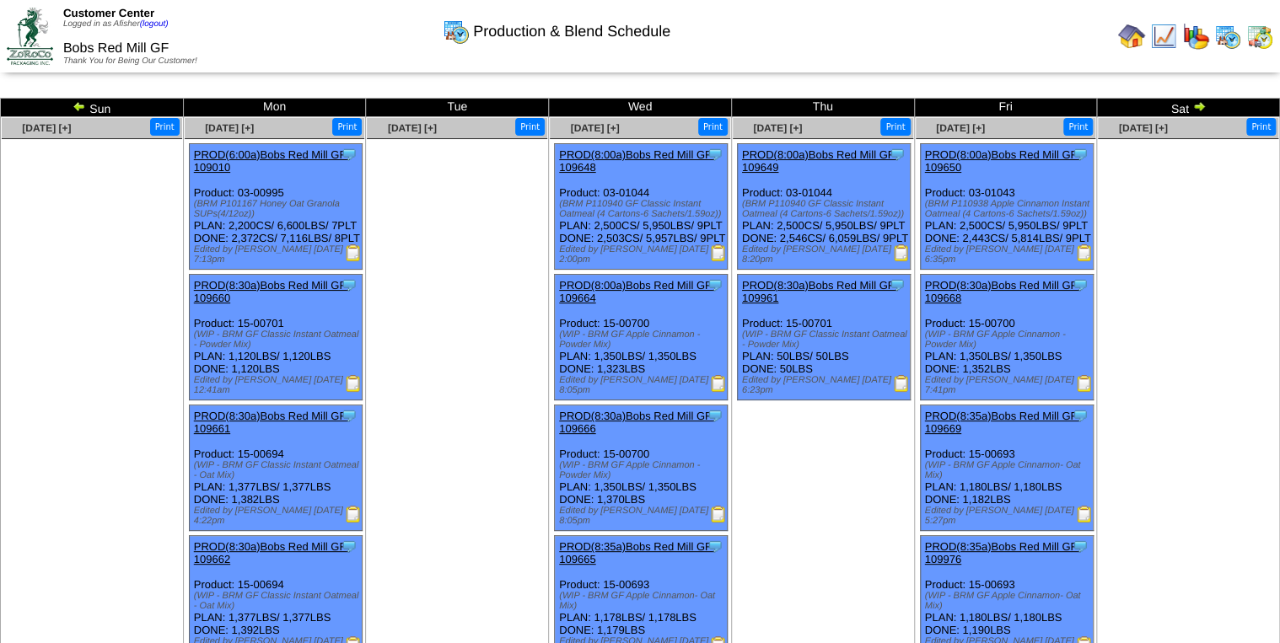
click at [78, 105] on img at bounding box center [79, 106] width 13 height 13
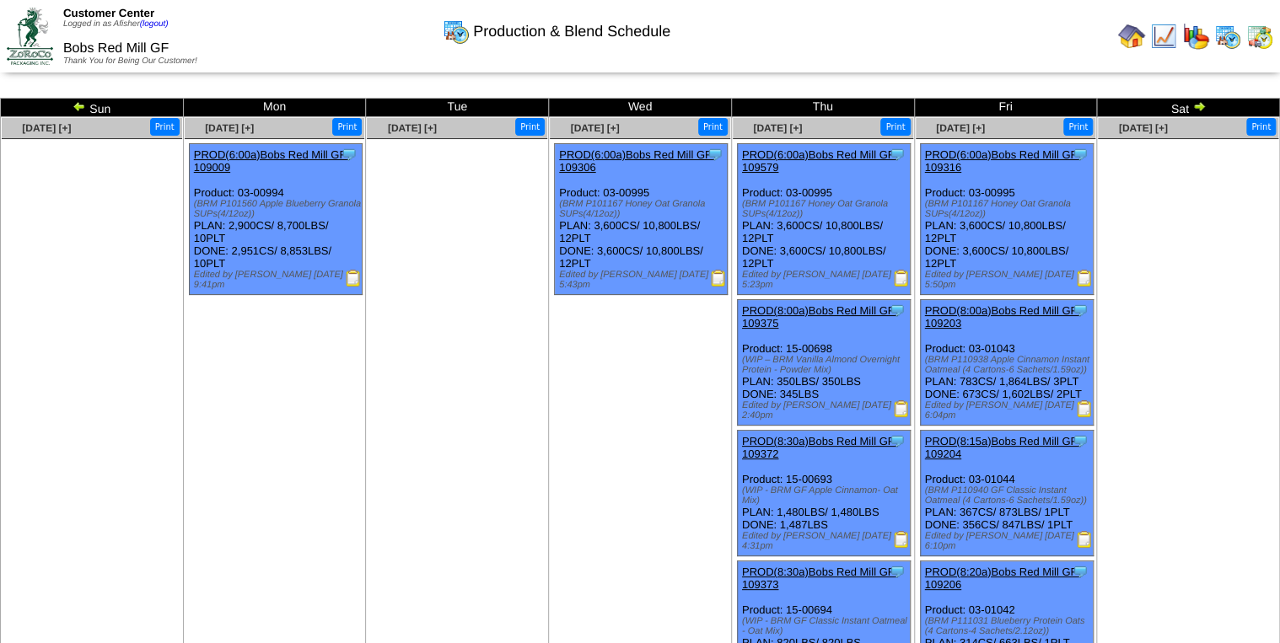
click at [78, 105] on img at bounding box center [79, 106] width 13 height 13
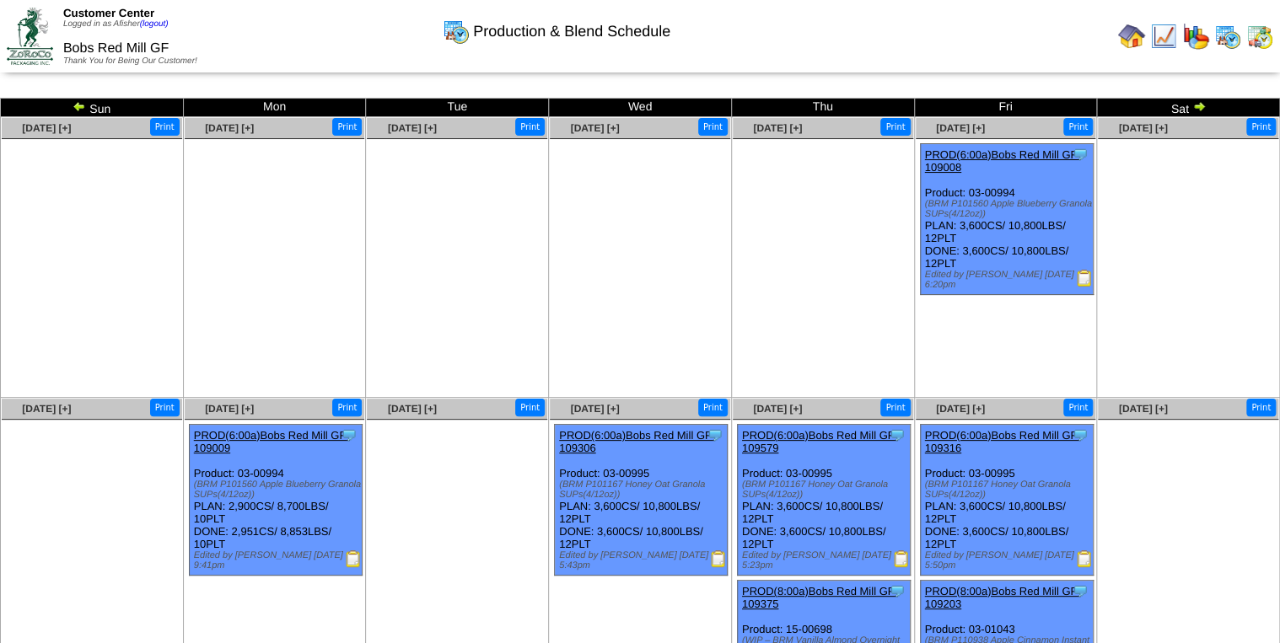
click at [78, 105] on img at bounding box center [79, 106] width 13 height 13
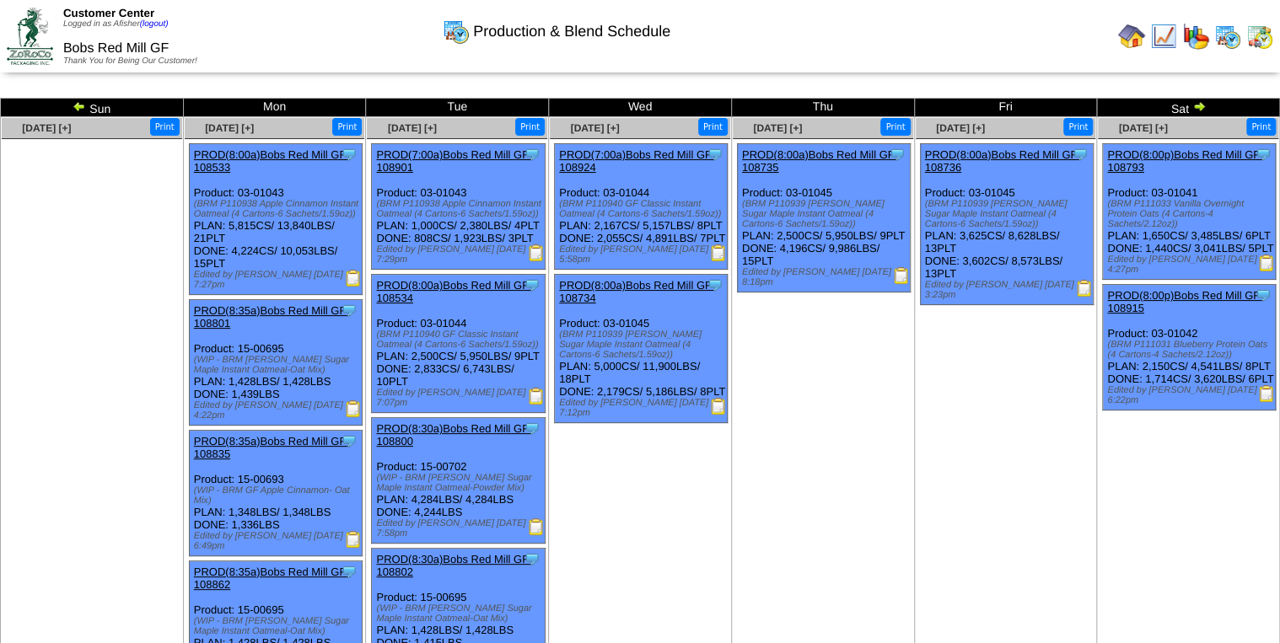
click at [904, 284] on img at bounding box center [901, 275] width 17 height 17
click at [718, 261] on img at bounding box center [718, 253] width 17 height 17
click at [533, 405] on img at bounding box center [536, 396] width 17 height 17
click at [1089, 285] on img at bounding box center [1084, 288] width 17 height 17
click at [1263, 272] on img at bounding box center [1266, 263] width 17 height 17
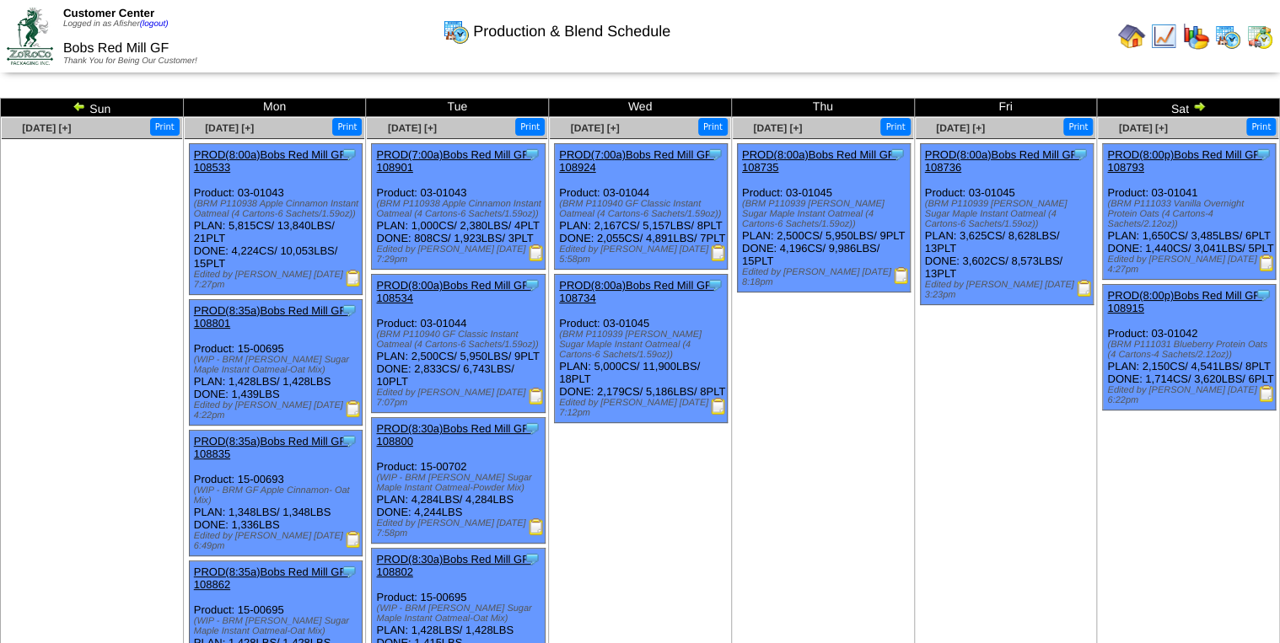
click at [901, 284] on img at bounding box center [901, 275] width 17 height 17
